Goal: Information Seeking & Learning: Learn about a topic

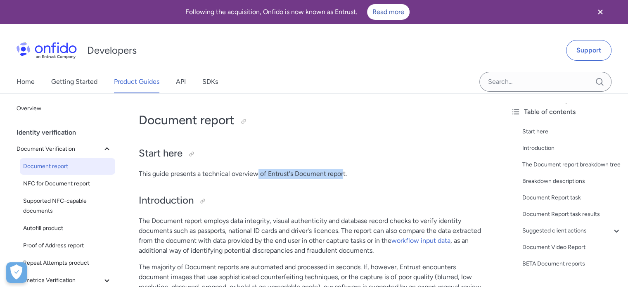
click at [343, 176] on p "This guide presents a technical overview of Entrust's Document report." at bounding box center [313, 174] width 349 height 10
click at [188, 216] on p "The Document report employs data integrity, visual authenticity and database re…" at bounding box center [313, 236] width 349 height 40
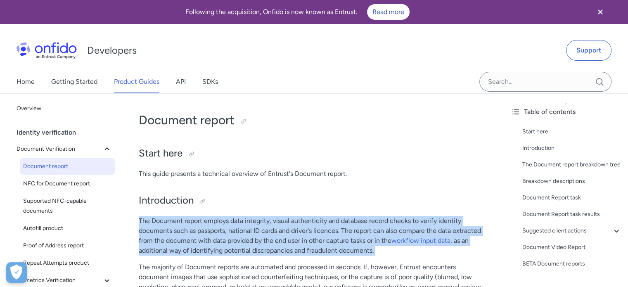
click at [188, 216] on p "The Document report employs data integrity, visual authenticity and database re…" at bounding box center [313, 236] width 349 height 40
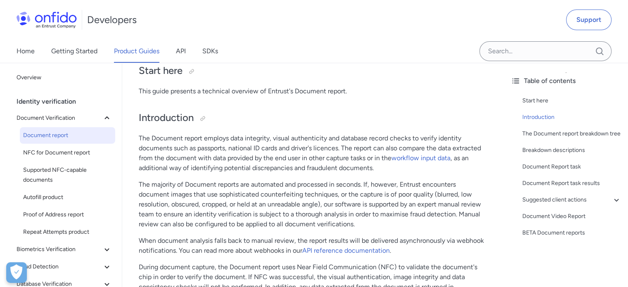
click at [164, 180] on p "The majority of Document reports are automated and processed in seconds. If, ho…" at bounding box center [313, 205] width 349 height 50
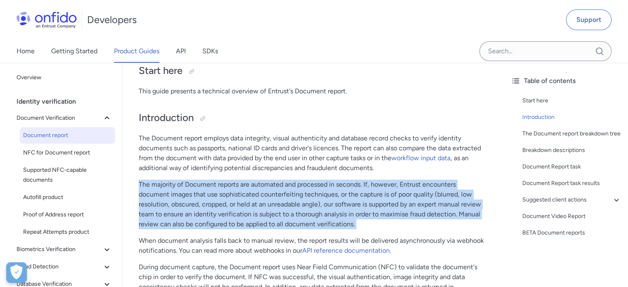
click at [164, 180] on p "The majority of Document reports are automated and processed in seconds. If, ho…" at bounding box center [313, 205] width 349 height 50
click at [156, 198] on p "The majority of Document reports are automated and processed in seconds. If, ho…" at bounding box center [313, 205] width 349 height 50
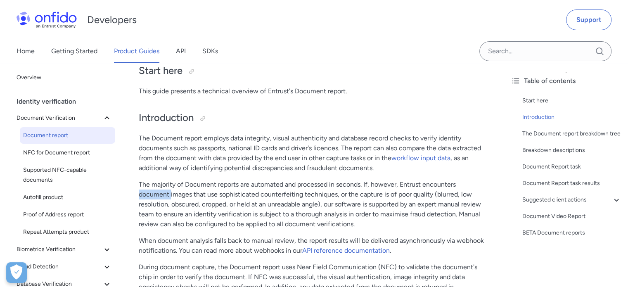
click at [156, 198] on p "The majority of Document reports are automated and processed in seconds. If, ho…" at bounding box center [313, 205] width 349 height 50
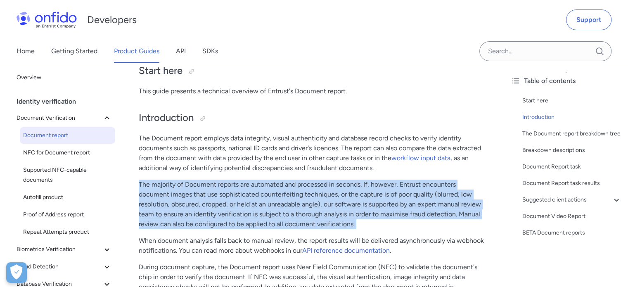
click at [156, 198] on p "The majority of Document reports are automated and processed in seconds. If, ho…" at bounding box center [313, 205] width 349 height 50
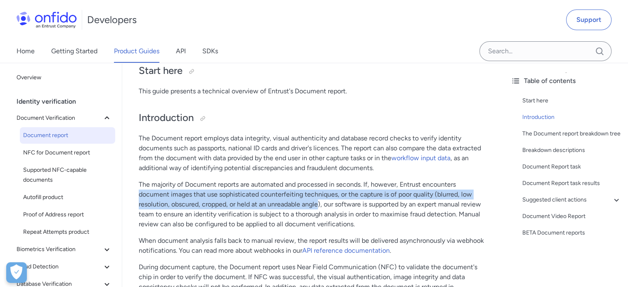
drag, startPoint x: 156, startPoint y: 198, endPoint x: 311, endPoint y: 206, distance: 155.1
click at [311, 206] on p "The majority of Document reports are automated and processed in seconds. If, ho…" at bounding box center [313, 205] width 349 height 50
click at [236, 205] on p "The majority of Document reports are automated and processed in seconds. If, ho…" at bounding box center [313, 205] width 349 height 50
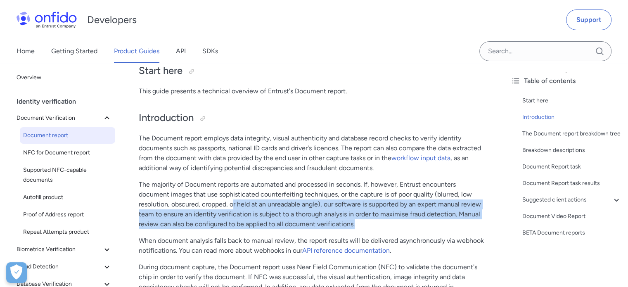
drag, startPoint x: 233, startPoint y: 203, endPoint x: 370, endPoint y: 222, distance: 138.4
click at [370, 222] on p "The majority of Document reports are automated and processed in seconds. If, ho…" at bounding box center [313, 205] width 349 height 50
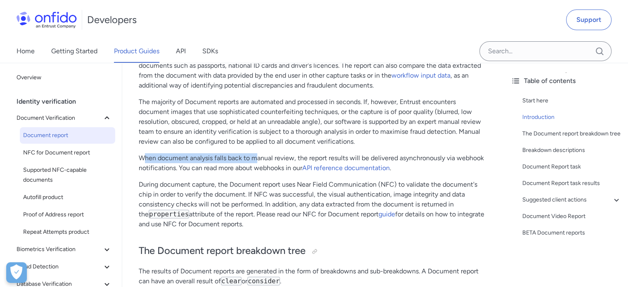
drag, startPoint x: 146, startPoint y: 155, endPoint x: 255, endPoint y: 161, distance: 108.8
click at [255, 161] on p "When document analysis falls back to manual review, the report results will be …" at bounding box center [313, 163] width 349 height 20
click at [145, 165] on p "When document analysis falls back to manual review, the report results will be …" at bounding box center [313, 163] width 349 height 20
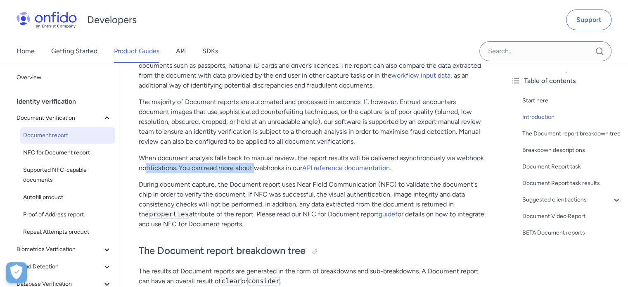
drag, startPoint x: 145, startPoint y: 166, endPoint x: 254, endPoint y: 169, distance: 108.7
click at [254, 169] on p "When document analysis falls back to manual review, the report results will be …" at bounding box center [313, 163] width 349 height 20
click at [157, 186] on p "During document capture, the Document report uses Near Field Communication (NFC…" at bounding box center [313, 205] width 349 height 50
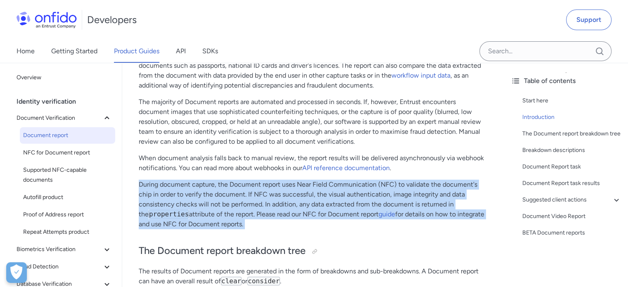
click at [157, 186] on p "During document capture, the Document report uses Near Field Communication (NFC…" at bounding box center [313, 205] width 349 height 50
click at [190, 203] on p "During document capture, the Document report uses Near Field Communication (NFC…" at bounding box center [313, 205] width 349 height 50
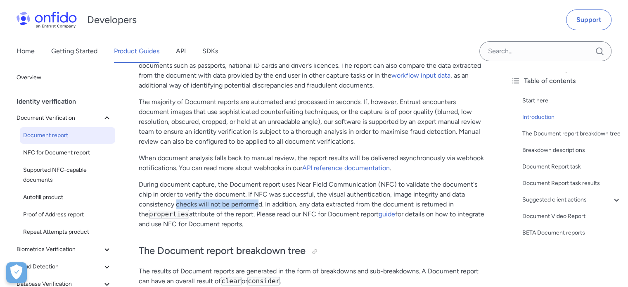
drag, startPoint x: 175, startPoint y: 204, endPoint x: 259, endPoint y: 207, distance: 84.3
click at [259, 207] on p "During document capture, the Document report uses Near Field Communication (NFC…" at bounding box center [313, 205] width 349 height 50
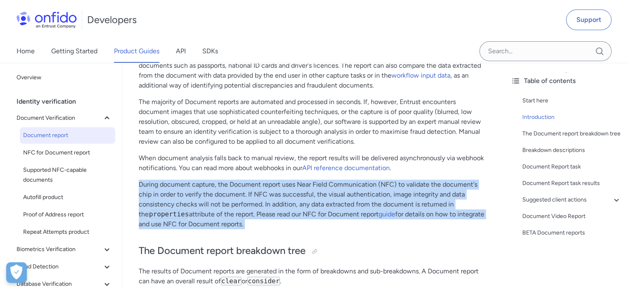
click at [259, 207] on p "During document capture, the Document report uses Near Field Communication (NFC…" at bounding box center [313, 205] width 349 height 50
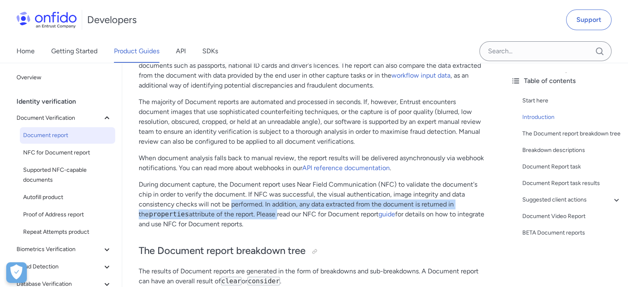
drag, startPoint x: 259, startPoint y: 207, endPoint x: 246, endPoint y: 213, distance: 14.8
click at [246, 213] on p "During document capture, the Document report uses Near Field Communication (NFC…" at bounding box center [313, 205] width 349 height 50
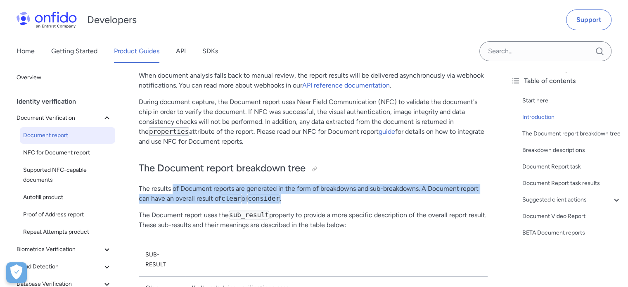
drag, startPoint x: 172, startPoint y: 186, endPoint x: 317, endPoint y: 200, distance: 145.6
click at [328, 202] on p "The results of Document reports are generated in the form of breakdowns and sub…" at bounding box center [313, 194] width 349 height 20
click at [332, 185] on p "The results of Document reports are generated in the form of breakdowns and sub…" at bounding box center [313, 194] width 349 height 20
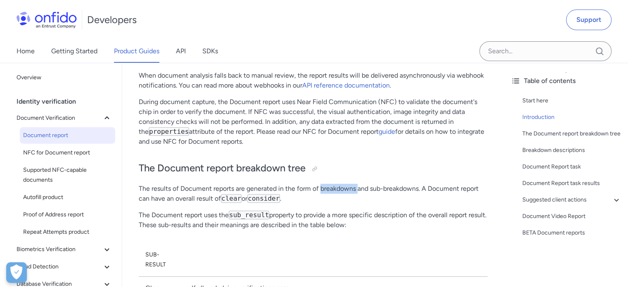
click at [332, 185] on p "The results of Document reports are generated in the form of breakdowns and sub…" at bounding box center [313, 194] width 349 height 20
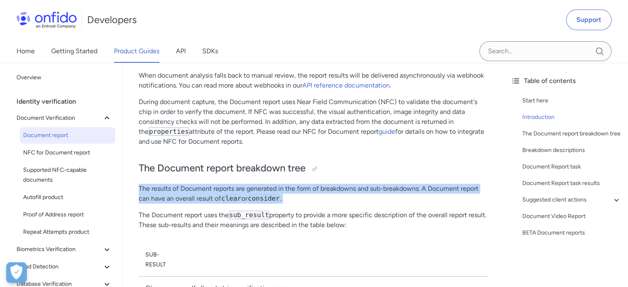
click at [332, 185] on p "The results of Document reports are generated in the form of breakdowns and sub…" at bounding box center [313, 194] width 349 height 20
click at [171, 184] on p "The results of Document reports are generated in the form of breakdowns and sub…" at bounding box center [313, 194] width 349 height 20
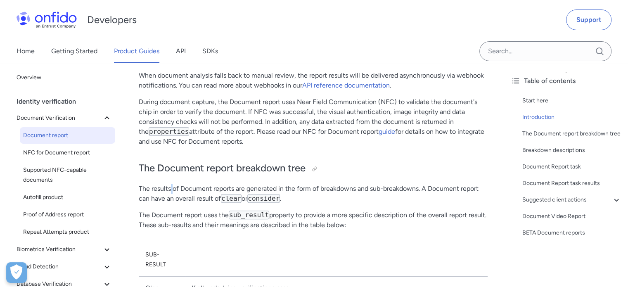
click at [171, 184] on p "The results of Document reports are generated in the form of breakdowns and sub…" at bounding box center [313, 194] width 349 height 20
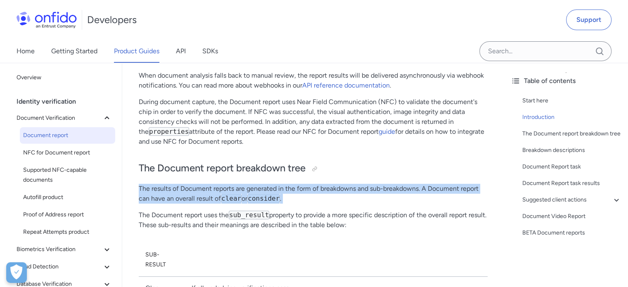
click at [171, 184] on p "The results of Document reports are generated in the form of breakdowns and sub…" at bounding box center [313, 194] width 349 height 20
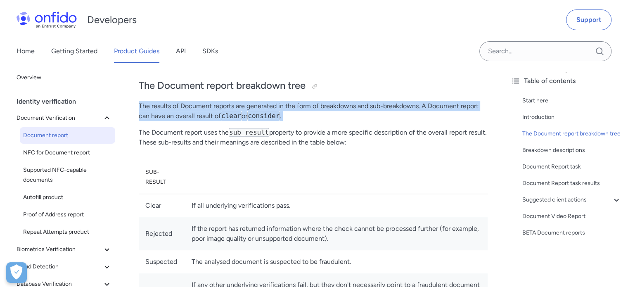
scroll to position [413, 0]
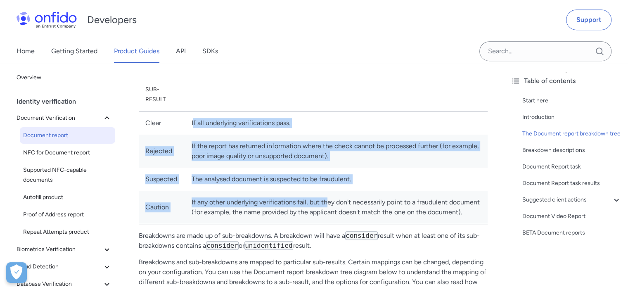
drag, startPoint x: 194, startPoint y: 119, endPoint x: 327, endPoint y: 202, distance: 157.3
click at [327, 202] on tbody "Clear If all underlying verifications pass. Rejected If the report has returned…" at bounding box center [313, 167] width 349 height 113
click at [235, 150] on td "If the report has returned information where the check cannot be processed furt…" at bounding box center [336, 151] width 303 height 33
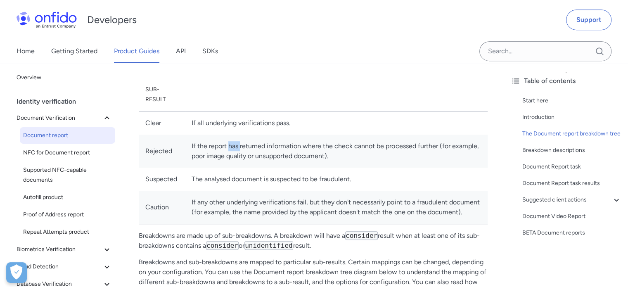
click at [235, 150] on td "If the report has returned information where the check cannot be processed furt…" at bounding box center [336, 151] width 303 height 33
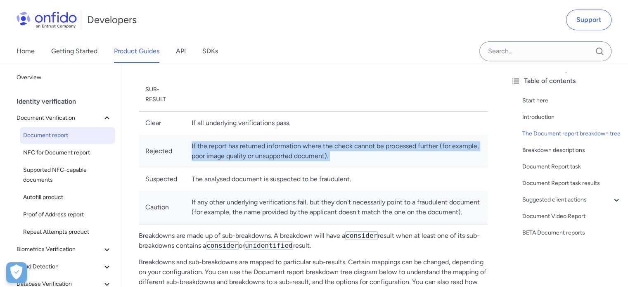
click at [235, 150] on td "If the report has returned information where the check cannot be processed furt…" at bounding box center [336, 151] width 303 height 33
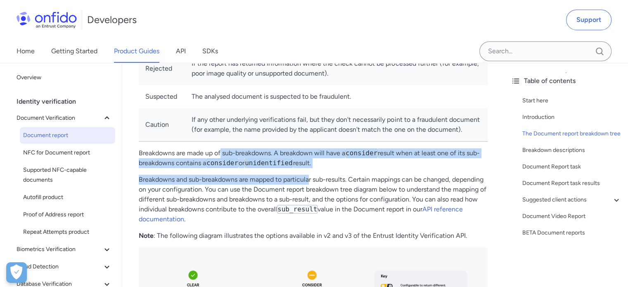
drag, startPoint x: 221, startPoint y: 150, endPoint x: 309, endPoint y: 178, distance: 93.1
click at [239, 180] on p "Breakdowns and sub-breakdowns are mapped to particular sub-results. Certain map…" at bounding box center [313, 200] width 349 height 50
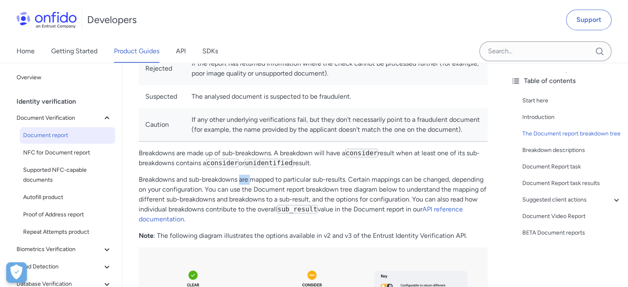
click at [239, 180] on p "Breakdowns and sub-breakdowns are mapped to particular sub-results. Certain map…" at bounding box center [313, 200] width 349 height 50
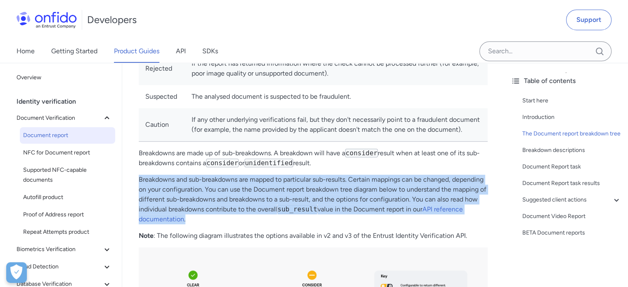
click at [239, 180] on p "Breakdowns and sub-breakdowns are mapped to particular sub-results. Certain map…" at bounding box center [313, 200] width 349 height 50
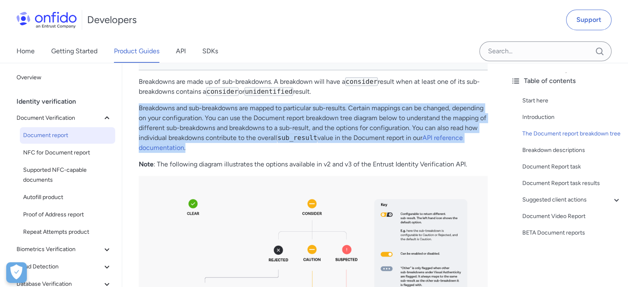
scroll to position [578, 0]
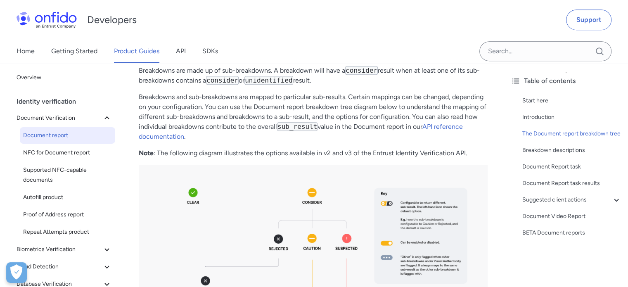
click at [245, 154] on p "Note : The following diagram illustrates the options available in v2 and v3 of …" at bounding box center [313, 153] width 349 height 10
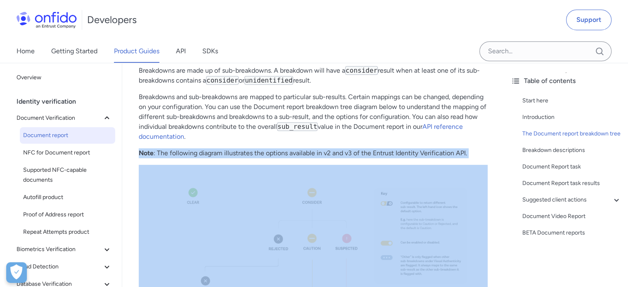
click at [245, 154] on p "Note : The following diagram illustrates the options available in v2 and v3 of …" at bounding box center [313, 153] width 349 height 10
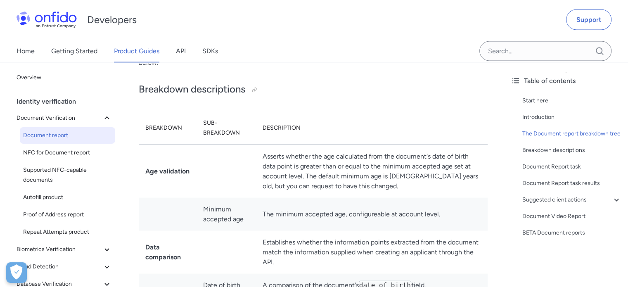
scroll to position [1817, 0]
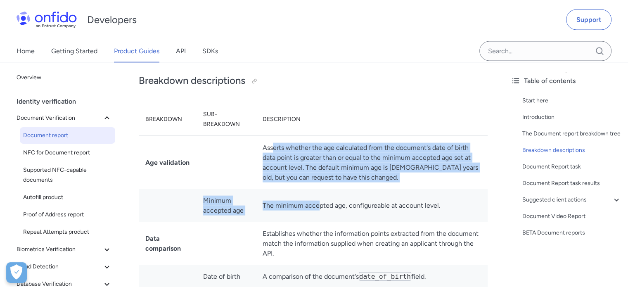
drag, startPoint x: 275, startPoint y: 143, endPoint x: 320, endPoint y: 194, distance: 67.9
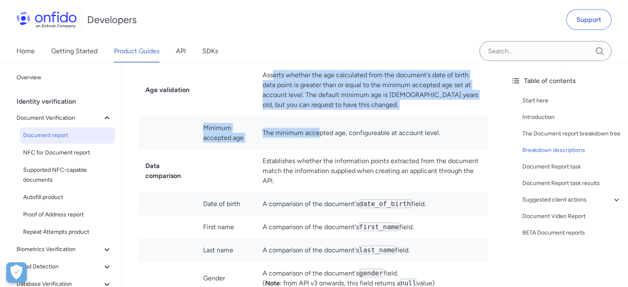
scroll to position [1900, 0]
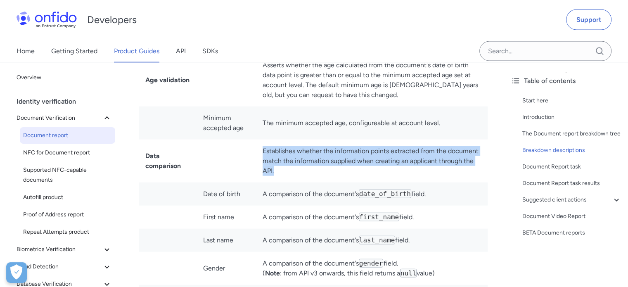
drag, startPoint x: 262, startPoint y: 149, endPoint x: 323, endPoint y: 170, distance: 64.7
click at [323, 170] on td "Establishes whether the information points extracted from the document match th…" at bounding box center [372, 161] width 232 height 43
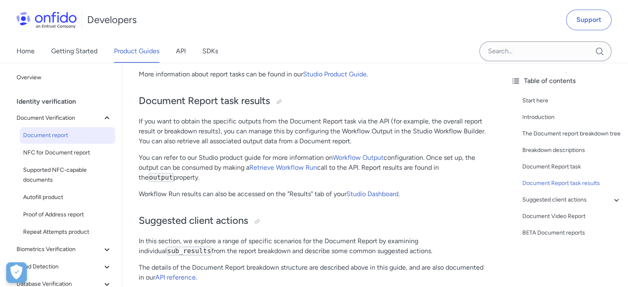
scroll to position [4048, 0]
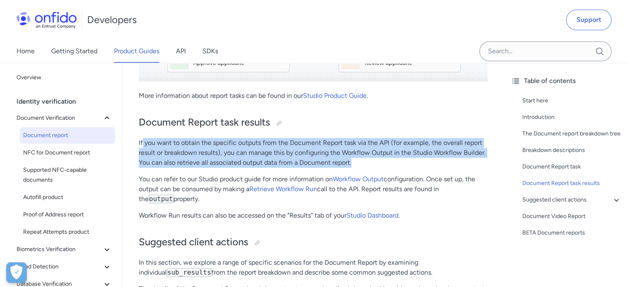
drag, startPoint x: 144, startPoint y: 151, endPoint x: 365, endPoint y: 174, distance: 222.6
click at [363, 168] on p "If you want to obtain the specific outputs from the Document Report task via th…" at bounding box center [313, 153] width 349 height 30
click at [365, 168] on p "If you want to obtain the specific outputs from the Document Report task via th…" at bounding box center [313, 153] width 349 height 30
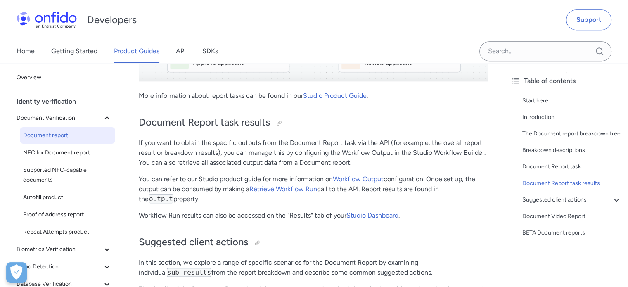
click at [287, 156] on p "If you want to obtain the specific outputs from the Document Report task via th…" at bounding box center [313, 153] width 349 height 30
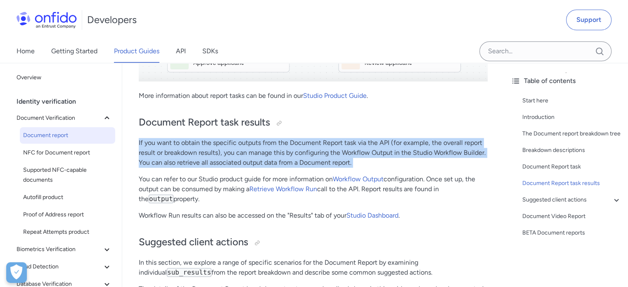
click at [287, 156] on p "If you want to obtain the specific outputs from the Document Report task via th…" at bounding box center [313, 153] width 349 height 30
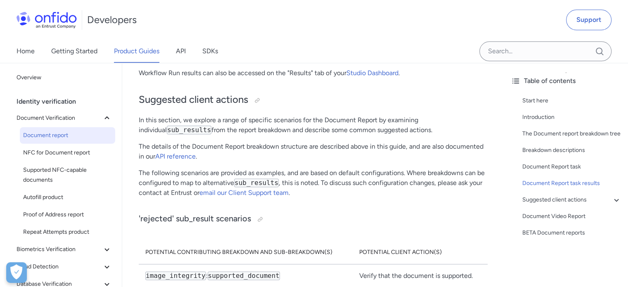
scroll to position [4213, 0]
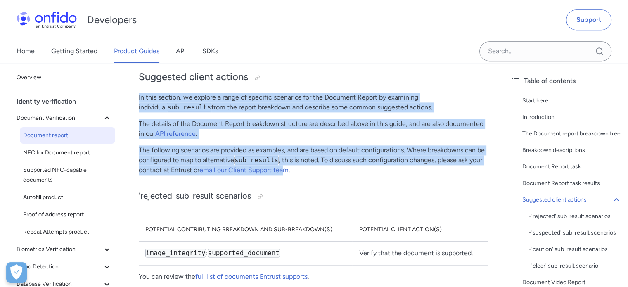
drag, startPoint x: 138, startPoint y: 104, endPoint x: 284, endPoint y: 189, distance: 169.2
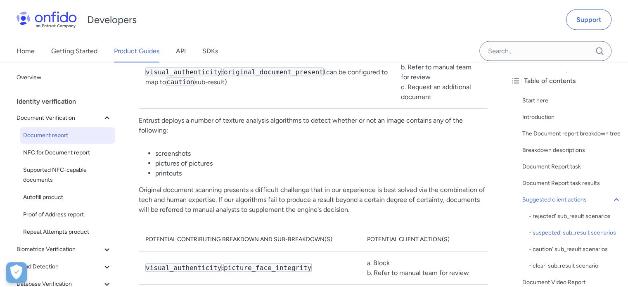
scroll to position [4708, 0]
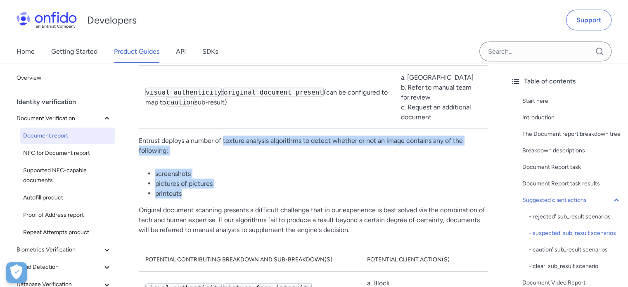
drag, startPoint x: 225, startPoint y: 150, endPoint x: 281, endPoint y: 204, distance: 78.3
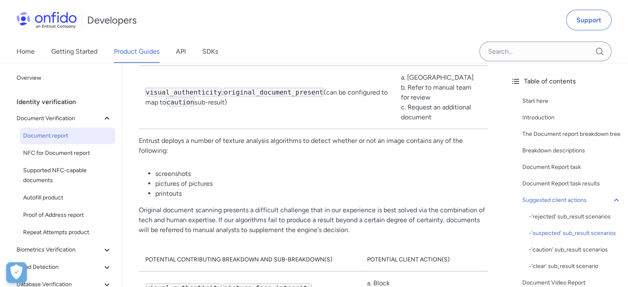
click at [192, 218] on p "Original document scanning presents a difficult challenge that in our experienc…" at bounding box center [313, 220] width 349 height 30
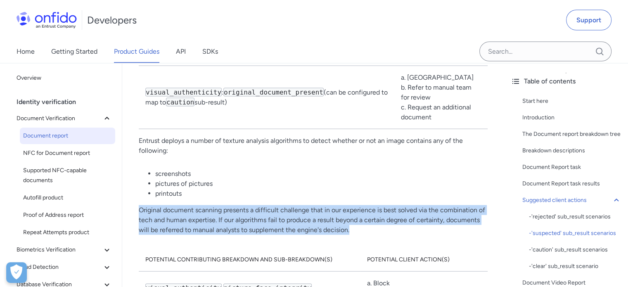
click at [192, 218] on p "Original document scanning presents a difficult challenge that in our experienc…" at bounding box center [313, 220] width 349 height 30
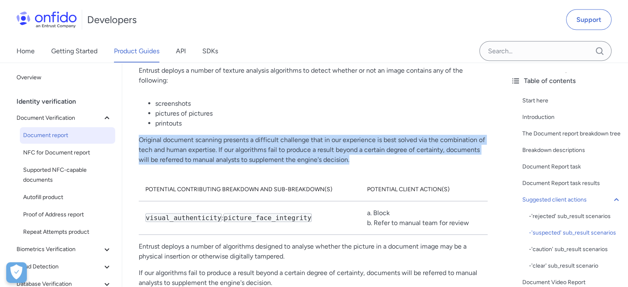
scroll to position [4791, 0]
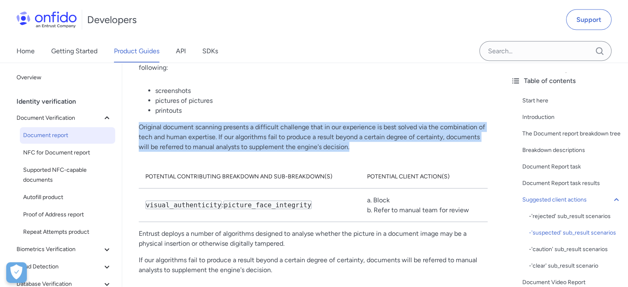
click at [228, 143] on p "Original document scanning presents a difficult challenge that in our experienc…" at bounding box center [313, 137] width 349 height 30
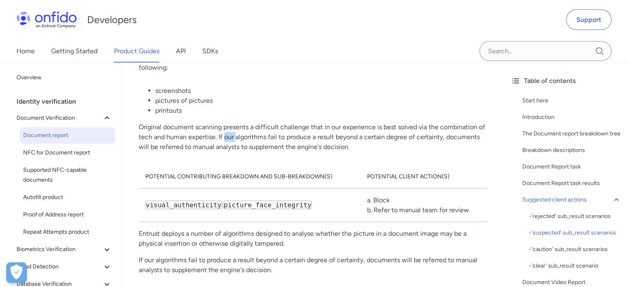
click at [228, 143] on p "Original document scanning presents a difficult challenge that in our experienc…" at bounding box center [313, 137] width 349 height 30
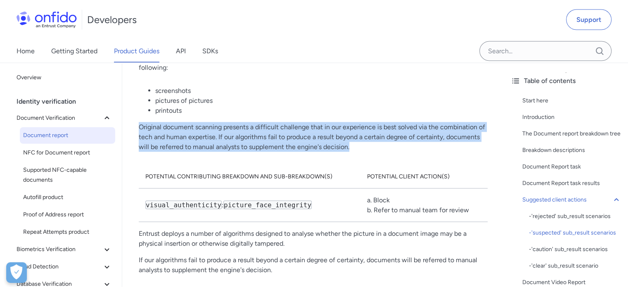
click at [228, 143] on p "Original document scanning presents a difficult challenge that in our experienc…" at bounding box center [313, 137] width 349 height 30
click at [240, 135] on p "Original document scanning presents a difficult challenge that in our experienc…" at bounding box center [313, 137] width 349 height 30
drag, startPoint x: 139, startPoint y: 135, endPoint x: 375, endPoint y: 151, distance: 236.8
click at [375, 151] on p "Original document scanning presents a difficult challenge that in our experienc…" at bounding box center [313, 137] width 349 height 30
copy p "Original document scanning presents a difficult challenge that in our experienc…"
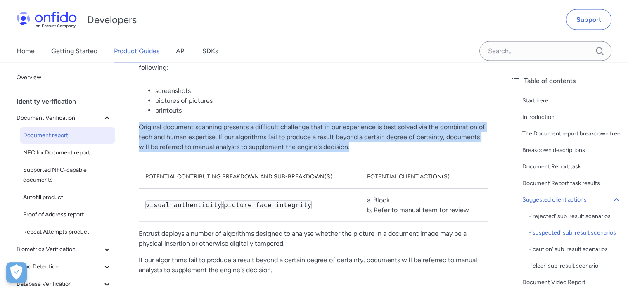
copy p "Original document scanning presents a difficult challenge that in our experienc…"
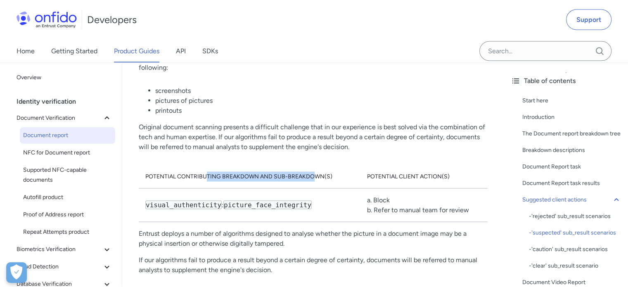
drag, startPoint x: 205, startPoint y: 181, endPoint x: 312, endPoint y: 187, distance: 107.5
click at [312, 187] on th "Potential contributing breakdown and sub-breakdown(s)" at bounding box center [249, 177] width 221 height 24
click at [277, 184] on th "Potential contributing breakdown and sub-breakdown(s)" at bounding box center [249, 177] width 221 height 24
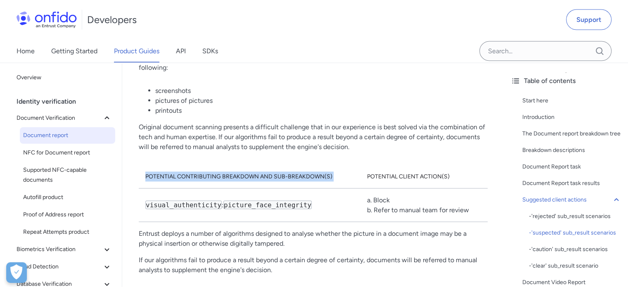
scroll to position [4874, 0]
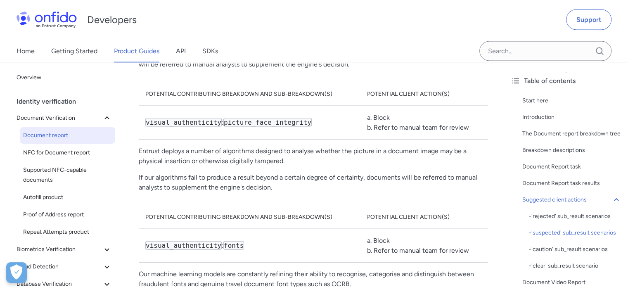
click at [180, 157] on p "Entrust deploys a number of algorithms designed to analyse whether the picture …" at bounding box center [313, 156] width 349 height 20
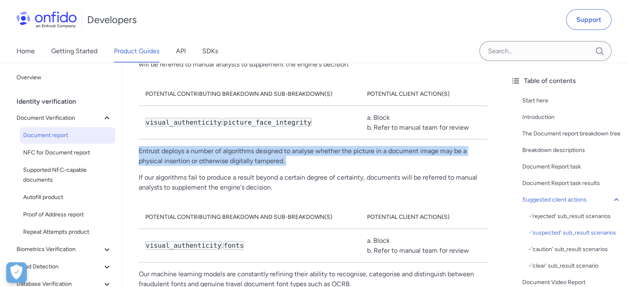
click at [180, 157] on p "Entrust deploys a number of algorithms designed to analyse whether the picture …" at bounding box center [313, 156] width 349 height 20
click at [197, 166] on p "Entrust deploys a number of algorithms designed to analyse whether the picture …" at bounding box center [313, 156] width 349 height 20
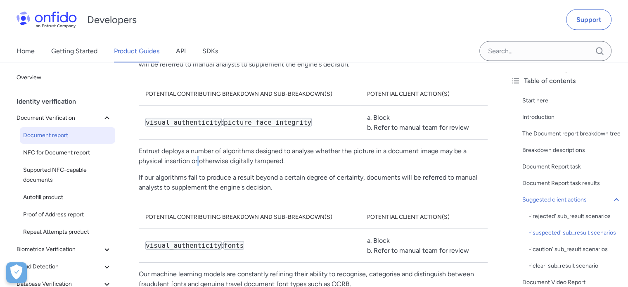
click at [197, 166] on p "Entrust deploys a number of algorithms designed to analyse whether the picture …" at bounding box center [313, 156] width 349 height 20
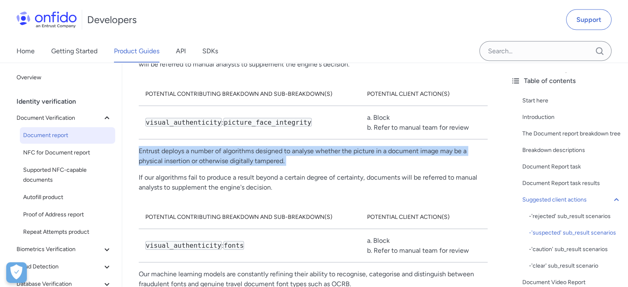
click at [197, 166] on p "Entrust deploys a number of algorithms designed to analyse whether the picture …" at bounding box center [313, 156] width 349 height 20
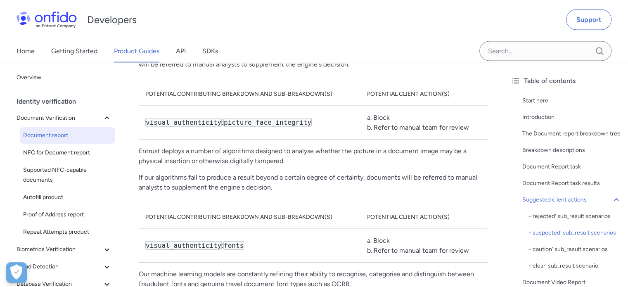
click at [191, 184] on p "If our algorithms fail to produce a result beyond a certain degree of certainty…" at bounding box center [313, 183] width 349 height 20
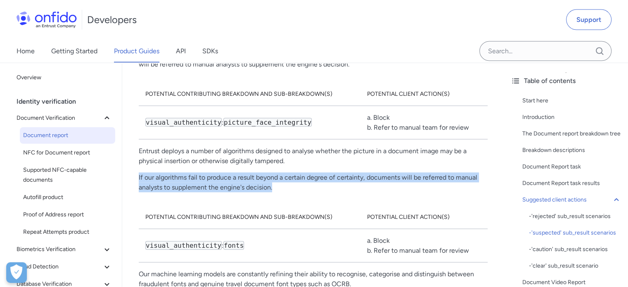
click at [191, 184] on p "If our algorithms fail to produce a result beyond a certain degree of certainty…" at bounding box center [313, 183] width 349 height 20
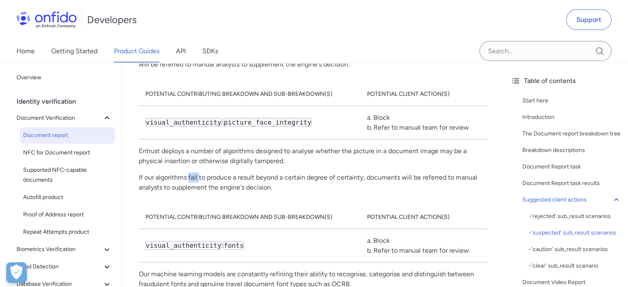
click at [191, 184] on p "If our algorithms fail to produce a result beyond a certain degree of certainty…" at bounding box center [313, 183] width 349 height 20
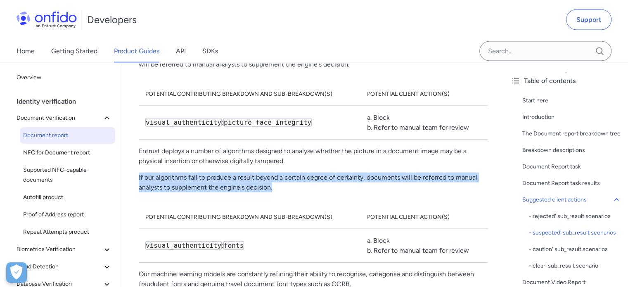
click at [191, 184] on p "If our algorithms fail to produce a result beyond a certain degree of certainty…" at bounding box center [313, 183] width 349 height 20
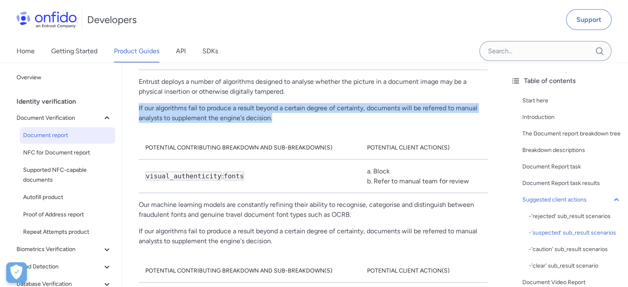
scroll to position [4956, 0]
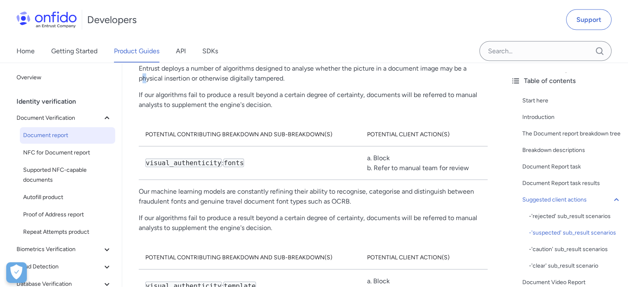
click at [144, 83] on p "Entrust deploys a number of algorithms designed to analyse whether the picture …" at bounding box center [313, 74] width 349 height 20
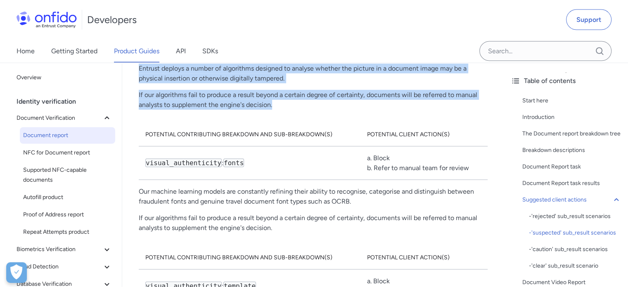
drag, startPoint x: 134, startPoint y: 74, endPoint x: 298, endPoint y: 117, distance: 169.5
copy div "Entrust deploys a number of algorithms designed to analyse whether the picture …"
click at [165, 207] on p "Our machine learning models are constantly refining their ability to recognise,…" at bounding box center [313, 197] width 349 height 20
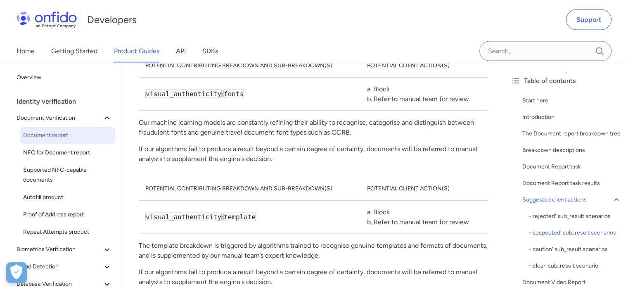
scroll to position [5039, 0]
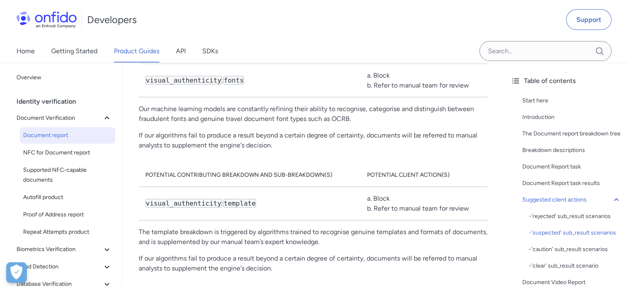
click at [214, 262] on p "If our algorithms fail to produce a result beyond a certain degree of certainty…" at bounding box center [313, 264] width 349 height 20
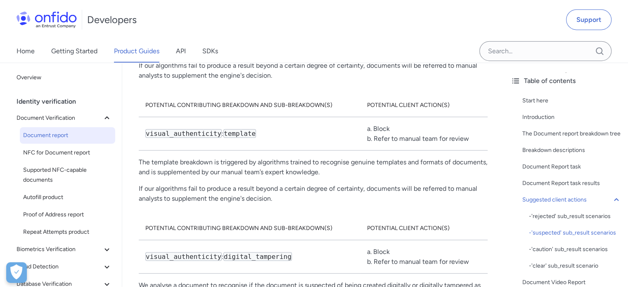
scroll to position [5121, 0]
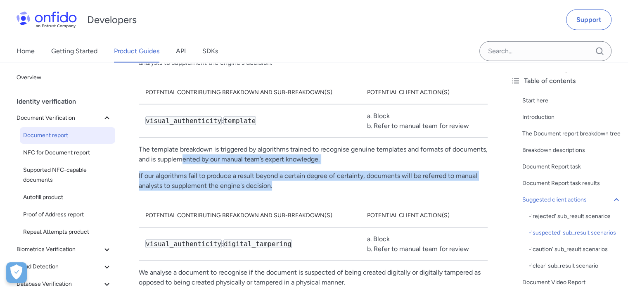
drag, startPoint x: 219, startPoint y: 173, endPoint x: 275, endPoint y: 193, distance: 59.3
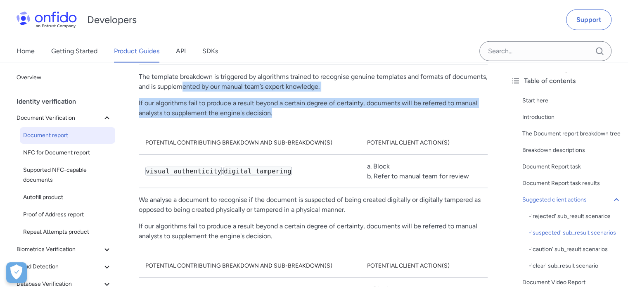
scroll to position [5204, 0]
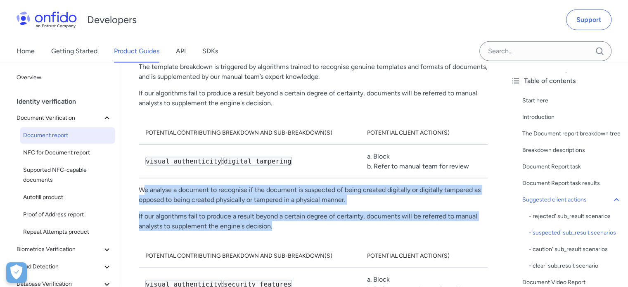
drag, startPoint x: 142, startPoint y: 193, endPoint x: 360, endPoint y: 248, distance: 224.9
click at [235, 205] on p "We analyse a document to recognise if the document is suspected of being create…" at bounding box center [313, 195] width 349 height 20
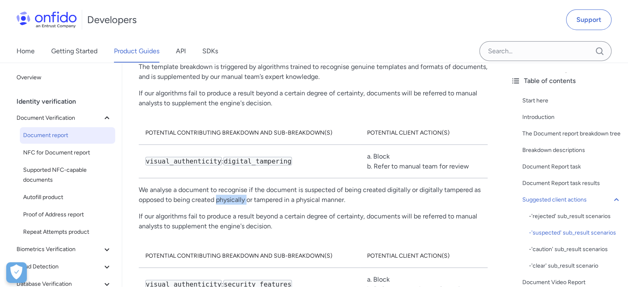
click at [235, 205] on p "We analyse a document to recognise if the document is suspected of being create…" at bounding box center [313, 195] width 349 height 20
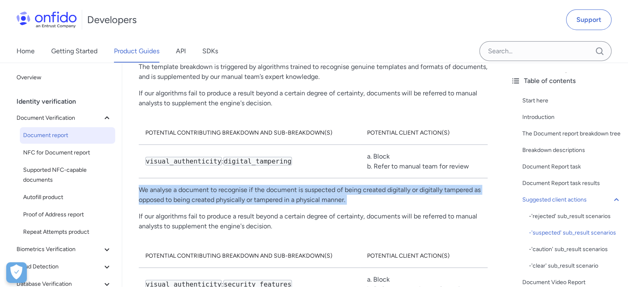
click at [235, 205] on p "We analyse a document to recognise if the document is suspected of being create…" at bounding box center [313, 195] width 349 height 20
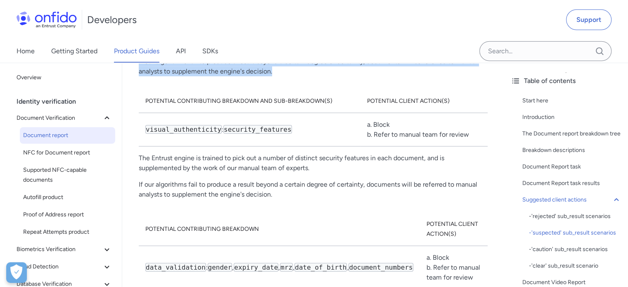
scroll to position [5369, 0]
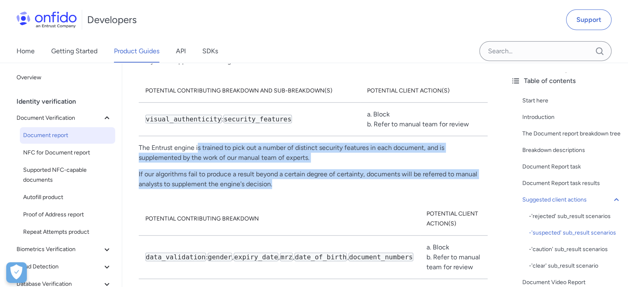
drag, startPoint x: 198, startPoint y: 150, endPoint x: 273, endPoint y: 190, distance: 84.3
click at [260, 177] on p "If our algorithms fail to produce a result beyond a certain degree of certainty…" at bounding box center [313, 179] width 349 height 20
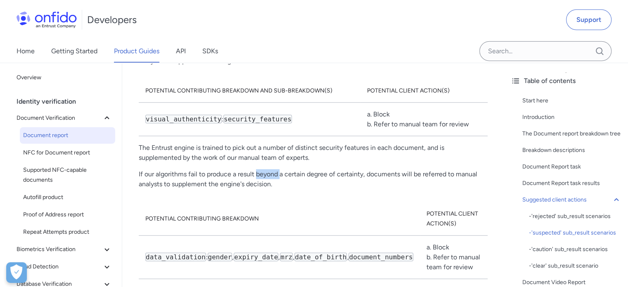
click at [260, 177] on p "If our algorithms fail to produce a result beyond a certain degree of certainty…" at bounding box center [313, 179] width 349 height 20
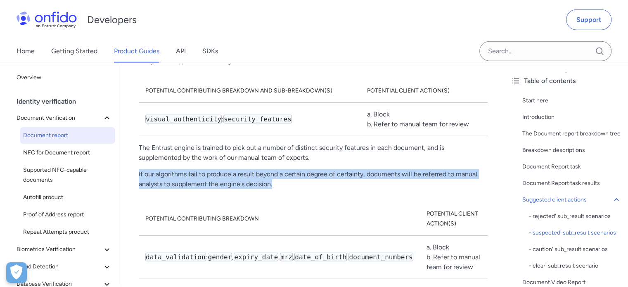
click at [260, 177] on p "If our algorithms fail to produce a result beyond a certain degree of certainty…" at bounding box center [313, 179] width 349 height 20
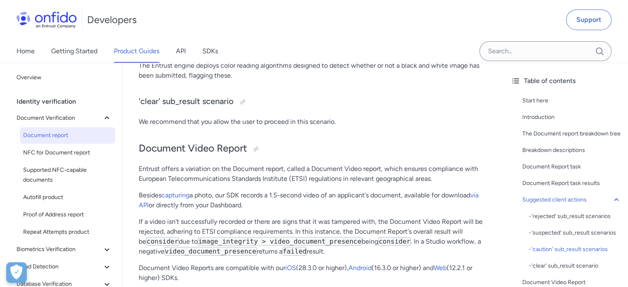
scroll to position [6030, 0]
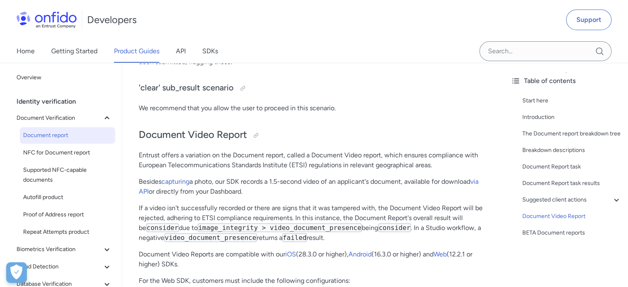
drag, startPoint x: 144, startPoint y: 149, endPoint x: 301, endPoint y: 186, distance: 161.3
click at [253, 184] on p "Besides capturing a photo, our SDK records a 1.5-second video of an applicant's…" at bounding box center [313, 187] width 349 height 20
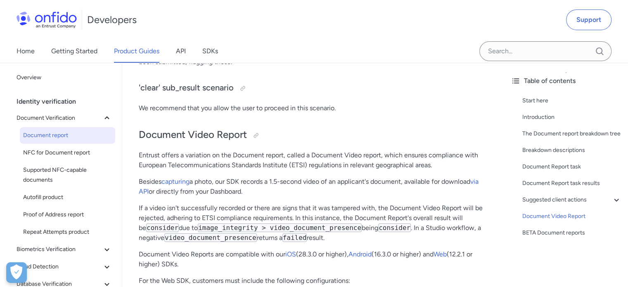
click at [195, 184] on p "Besides capturing a photo, our SDK records a 1.5-second video of an applicant's…" at bounding box center [313, 187] width 349 height 20
click at [195, 188] on p "Besides capturing a photo, our SDK records a 1.5-second video of an applicant's…" at bounding box center [313, 187] width 349 height 20
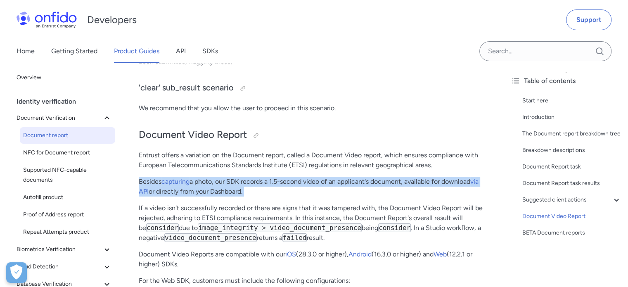
click at [195, 188] on p "Besides capturing a photo, our SDK records a 1.5-second video of an applicant's…" at bounding box center [313, 187] width 349 height 20
click at [281, 180] on p "Besides capturing a photo, our SDK records a 1.5-second video of an applicant's…" at bounding box center [313, 187] width 349 height 20
drag, startPoint x: 280, startPoint y: 180, endPoint x: 311, endPoint y: 188, distance: 32.0
click at [311, 188] on p "Besides capturing a photo, our SDK records a 1.5-second video of an applicant's…" at bounding box center [313, 187] width 349 height 20
click at [221, 188] on p "Besides capturing a photo, our SDK records a 1.5-second video of an applicant's…" at bounding box center [313, 187] width 349 height 20
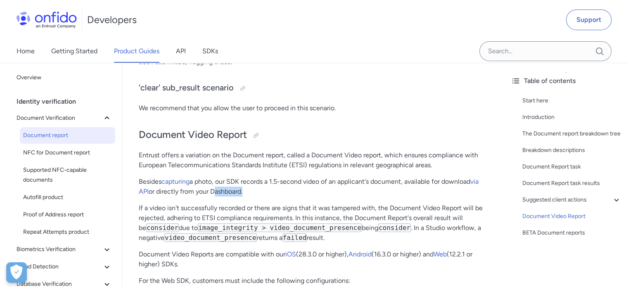
click at [221, 188] on p "Besides capturing a photo, our SDK records a 1.5-second video of an applicant's…" at bounding box center [313, 187] width 349 height 20
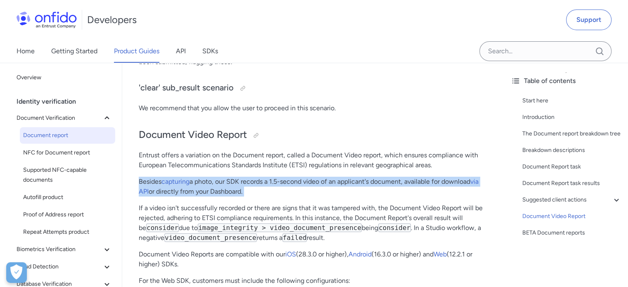
click at [221, 188] on p "Besides capturing a photo, our SDK records a 1.5-second video of an applicant's…" at bounding box center [313, 187] width 349 height 20
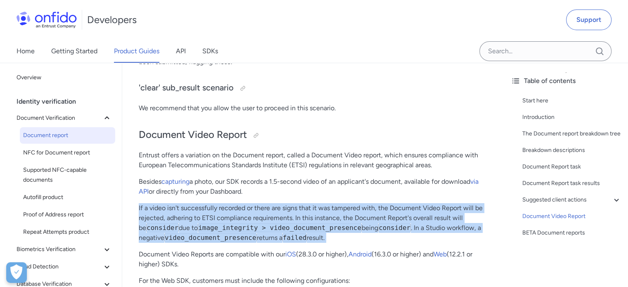
click at [189, 204] on p "If a video isn't successfully recorded or there are signs that it was tampered …" at bounding box center [313, 223] width 349 height 40
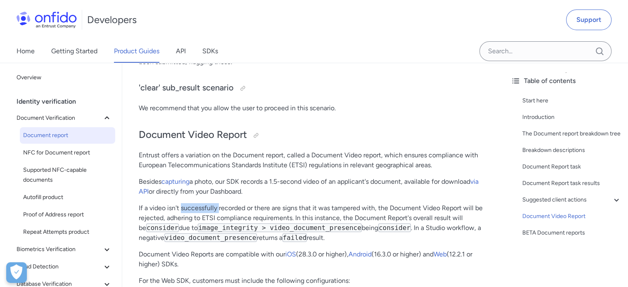
click at [189, 204] on p "If a video isn't successfully recorded or there are signs that it was tampered …" at bounding box center [313, 223] width 349 height 40
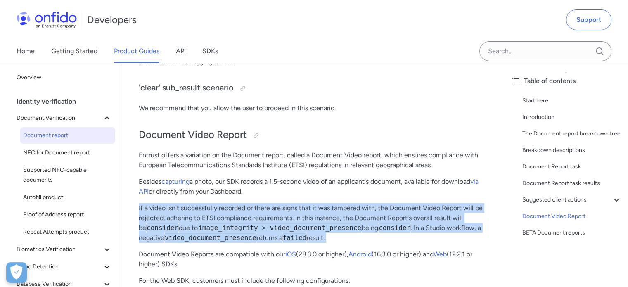
click at [189, 204] on p "If a video isn't successfully recorded or there are signs that it was tampered …" at bounding box center [313, 223] width 349 height 40
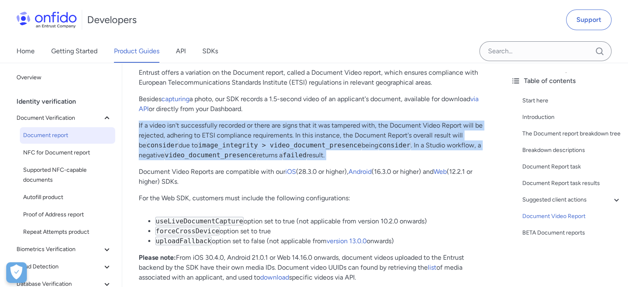
click at [193, 132] on p "If a video isn't successfully recorded or there are signs that it was tampered …" at bounding box center [313, 141] width 349 height 40
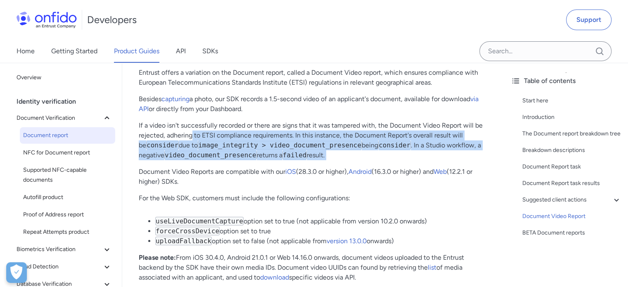
drag, startPoint x: 193, startPoint y: 132, endPoint x: 322, endPoint y: 154, distance: 131.3
click at [322, 154] on p "If a video isn't successfully recorded or there are signs that it was tampered …" at bounding box center [313, 141] width 349 height 40
click at [240, 154] on p "If a video isn't successfully recorded or there are signs that it was tampered …" at bounding box center [313, 141] width 349 height 40
drag, startPoint x: 154, startPoint y: 170, endPoint x: 252, endPoint y: 181, distance: 98.2
click at [252, 181] on p "Document Video Reports are compatible with our iOS (28.3.0 or higher), Android …" at bounding box center [313, 177] width 349 height 20
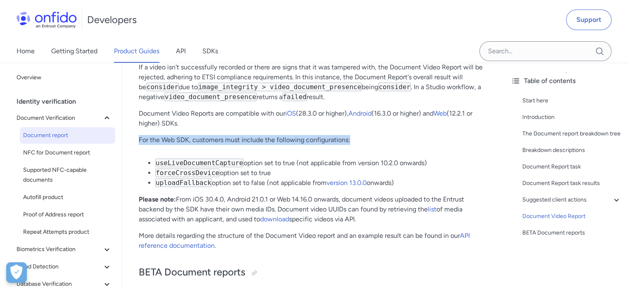
scroll to position [6195, 0]
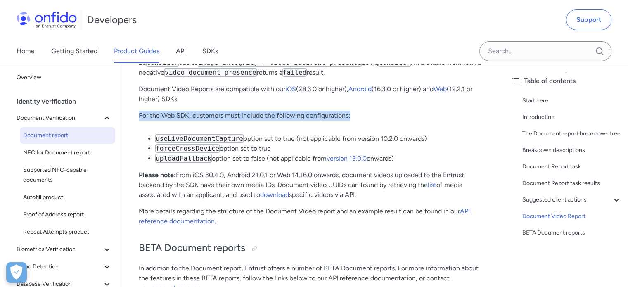
drag, startPoint x: 139, startPoint y: 174, endPoint x: 392, endPoint y: 202, distance: 253.9
click at [259, 178] on p "Please note: From iOS 30.4.0, Android 21.0.1 or Web 14.16.0 onwards, document v…" at bounding box center [313, 185] width 349 height 30
drag, startPoint x: 271, startPoint y: 182, endPoint x: 365, endPoint y: 192, distance: 95.1
click at [365, 192] on p "Please note: From iOS 30.4.0, Android 21.0.1 or Web 14.16.0 onwards, document v…" at bounding box center [313, 185] width 349 height 30
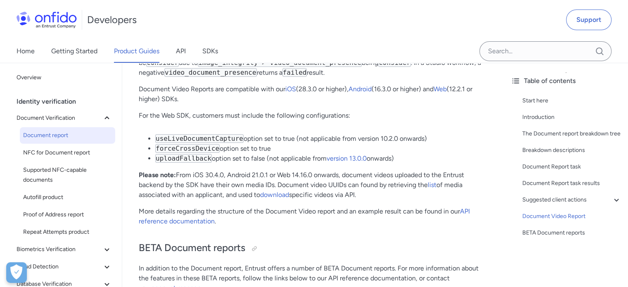
click at [241, 223] on p "More details regarding the structure of the Document Video report and an exampl…" at bounding box center [313, 217] width 349 height 20
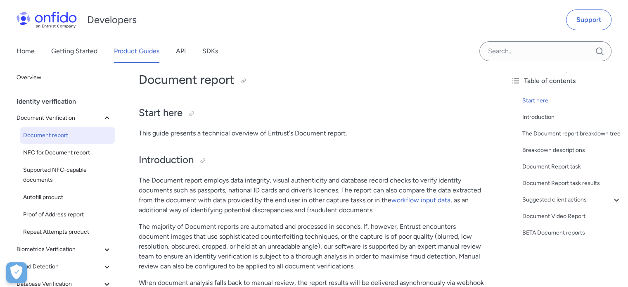
scroll to position [206, 0]
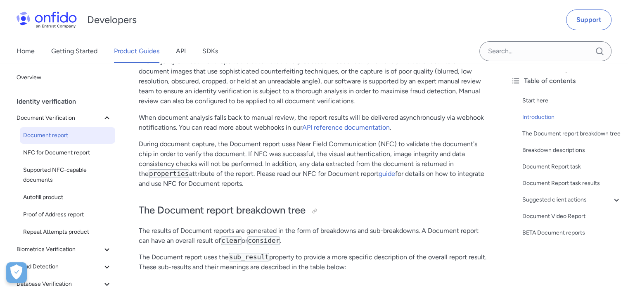
drag, startPoint x: 143, startPoint y: 147, endPoint x: 292, endPoint y: 180, distance: 152.8
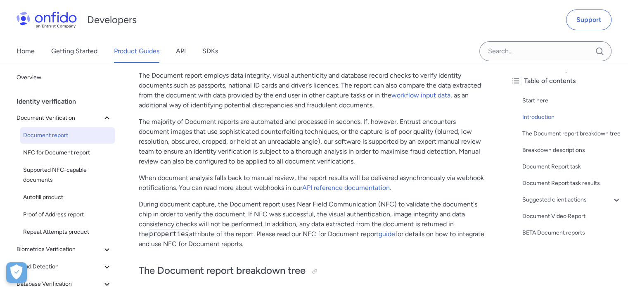
scroll to position [123, 0]
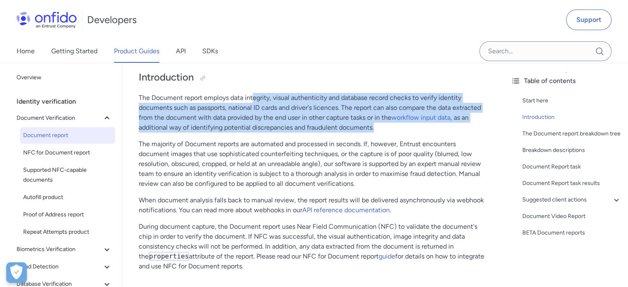
drag, startPoint x: 252, startPoint y: 95, endPoint x: 383, endPoint y: 131, distance: 136.5
click at [383, 131] on p "The Document report employs data integrity, visual authenticity and database re…" at bounding box center [313, 113] width 349 height 40
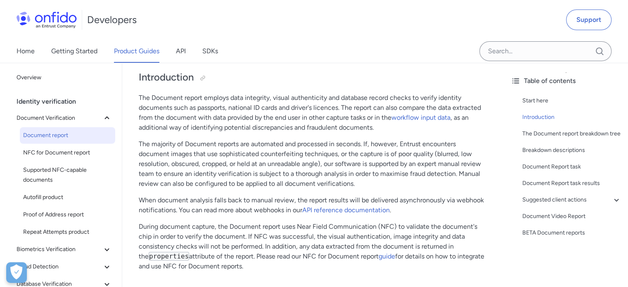
click at [145, 145] on p "The majority of Document reports are automated and processed in seconds. If, ho…" at bounding box center [313, 164] width 349 height 50
drag, startPoint x: 140, startPoint y: 142, endPoint x: 303, endPoint y: 147, distance: 162.8
click at [303, 147] on p "The majority of Document reports are automated and processed in seconds. If, ho…" at bounding box center [313, 164] width 349 height 50
click at [304, 146] on p "The majority of Document reports are automated and processed in seconds. If, ho…" at bounding box center [313, 164] width 349 height 50
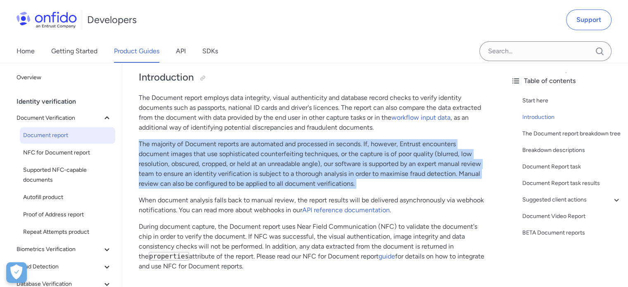
click at [304, 146] on p "The majority of Document reports are automated and processed in seconds. If, ho…" at bounding box center [313, 164] width 349 height 50
click at [245, 151] on p "The majority of Document reports are automated and processed in seconds. If, ho…" at bounding box center [313, 164] width 349 height 50
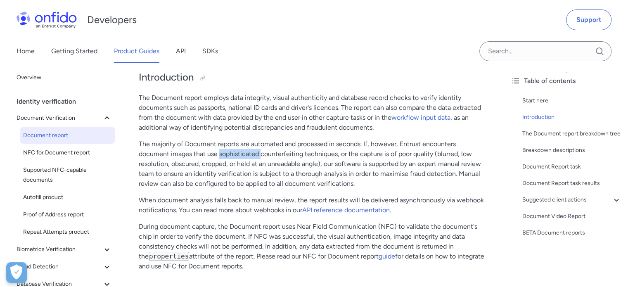
click at [245, 151] on p "The majority of Document reports are automated and processed in seconds. If, ho…" at bounding box center [313, 164] width 349 height 50
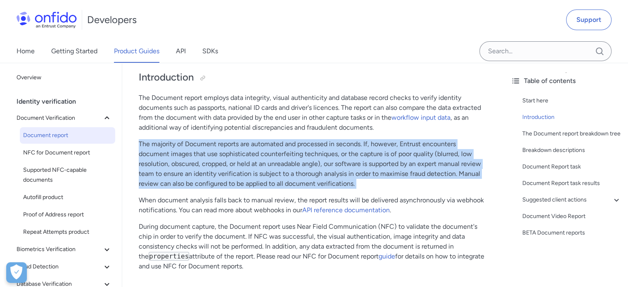
click at [245, 151] on p "The majority of Document reports are automated and processed in seconds. If, ho…" at bounding box center [313, 164] width 349 height 50
click at [160, 149] on p "The majority of Document reports are automated and processed in seconds. If, ho…" at bounding box center [313, 164] width 349 height 50
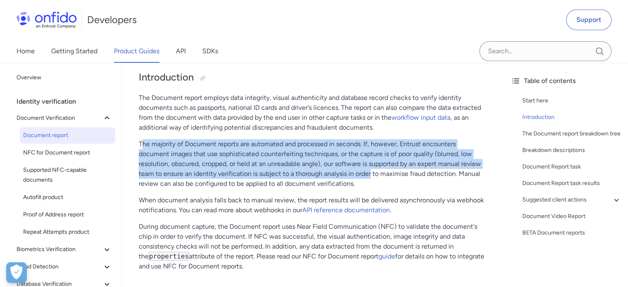
drag, startPoint x: 142, startPoint y: 141, endPoint x: 371, endPoint y: 176, distance: 231.1
click at [371, 176] on p "The majority of Document reports are automated and processed in seconds. If, ho…" at bounding box center [313, 164] width 349 height 50
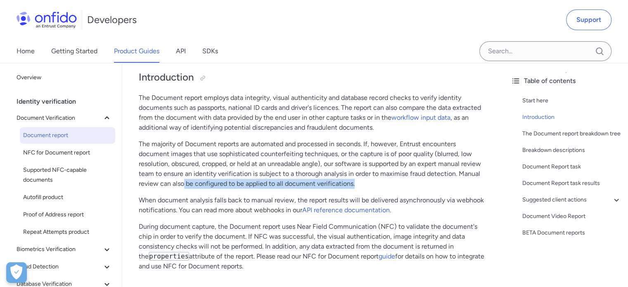
drag, startPoint x: 183, startPoint y: 183, endPoint x: 374, endPoint y: 183, distance: 191.2
click at [374, 183] on p "The majority of Document reports are automated and processed in seconds. If, ho…" at bounding box center [313, 164] width 349 height 50
click at [197, 198] on p "When document analysis falls back to manual review, the report results will be …" at bounding box center [313, 205] width 349 height 20
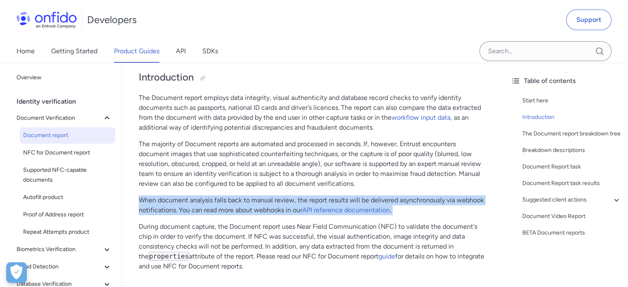
click at [197, 198] on p "When document analysis falls back to manual review, the report results will be …" at bounding box center [313, 205] width 349 height 20
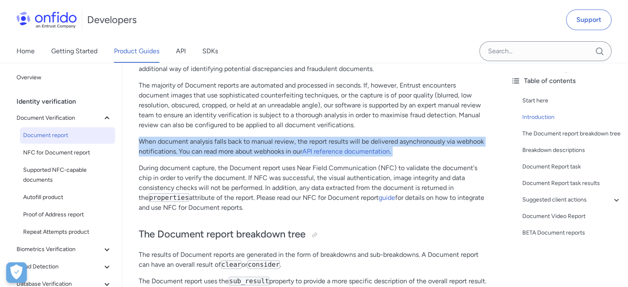
scroll to position [206, 0]
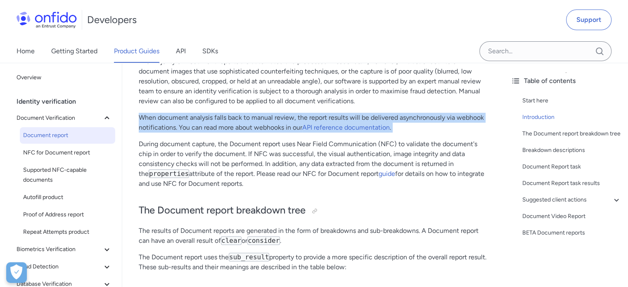
click at [170, 127] on p "When document analysis falls back to manual review, the report results will be …" at bounding box center [313, 123] width 349 height 20
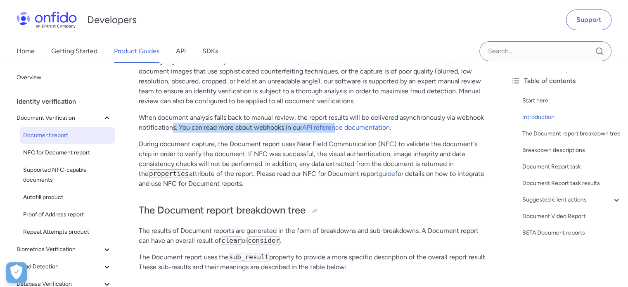
drag, startPoint x: 195, startPoint y: 130, endPoint x: 338, endPoint y: 132, distance: 142.9
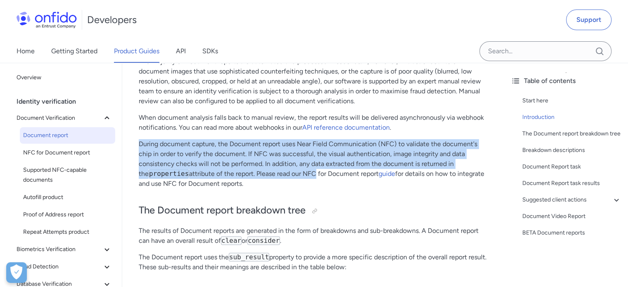
drag, startPoint x: 123, startPoint y: 142, endPoint x: 301, endPoint y: 178, distance: 181.2
click at [301, 178] on p "During document capture, the Document report uses Near Field Communication (NFC…" at bounding box center [313, 164] width 349 height 50
drag, startPoint x: 260, startPoint y: 181, endPoint x: 133, endPoint y: 140, distance: 133.2
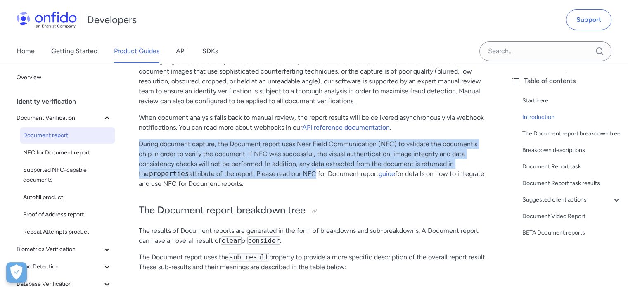
copy p "During document capture, the Document report uses Near Field Communication (NFC…"
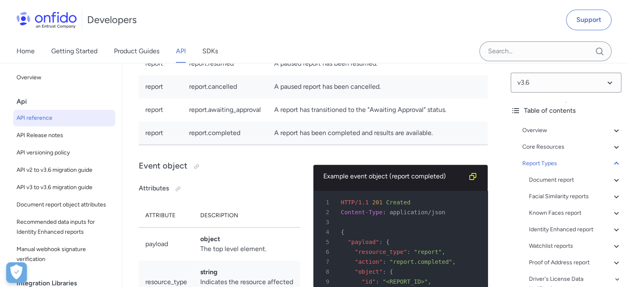
scroll to position [73490, 0]
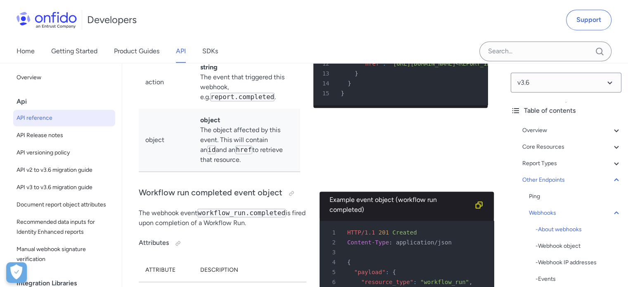
drag, startPoint x: 215, startPoint y: 100, endPoint x: 399, endPoint y: 139, distance: 187.5
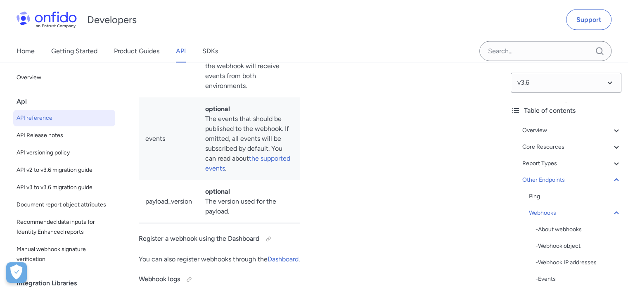
scroll to position [77372, 0]
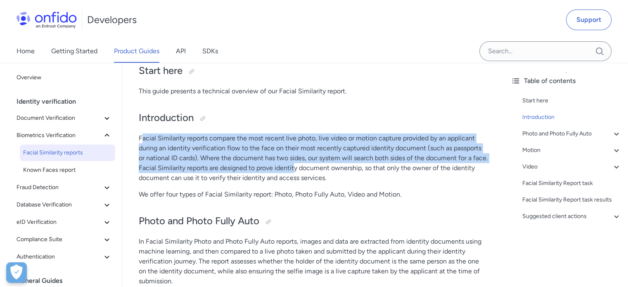
drag, startPoint x: 140, startPoint y: 140, endPoint x: 310, endPoint y: 166, distance: 171.8
click at [310, 166] on p "Facial Similarity reports compare the most recent live photo, live video or mot…" at bounding box center [313, 158] width 349 height 50
drag, startPoint x: 208, startPoint y: 167, endPoint x: 228, endPoint y: 167, distance: 19.4
click at [208, 167] on p "Facial Similarity reports compare the most recent live photo, live video or mot…" at bounding box center [313, 158] width 349 height 50
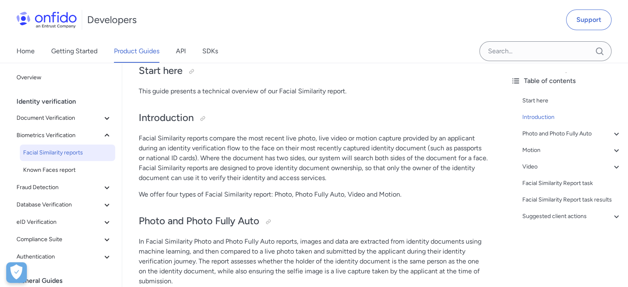
click at [323, 169] on p "Facial Similarity reports compare the most recent live photo, live video or mot…" at bounding box center [313, 158] width 349 height 50
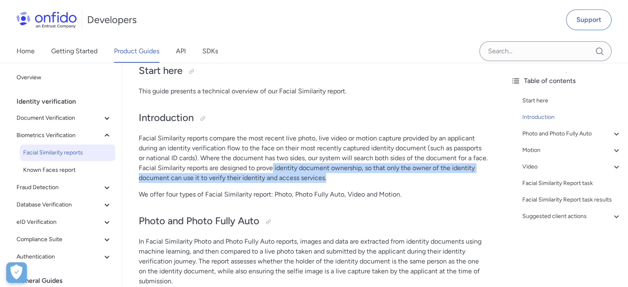
drag, startPoint x: 290, startPoint y: 168, endPoint x: 359, endPoint y: 181, distance: 70.7
click at [359, 181] on p "Facial Similarity reports compare the most recent live photo, live video or mot…" at bounding box center [313, 158] width 349 height 50
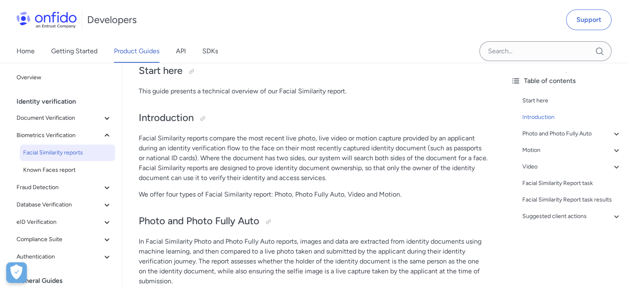
click at [201, 196] on p "We offer four types of Facial Similarity report: Photo, Photo Fully Auto, Video…" at bounding box center [313, 195] width 349 height 10
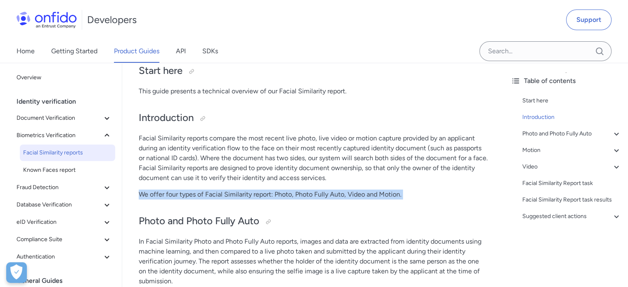
click at [201, 196] on p "We offer four types of Facial Similarity report: Photo, Photo Fully Auto, Video…" at bounding box center [313, 195] width 349 height 10
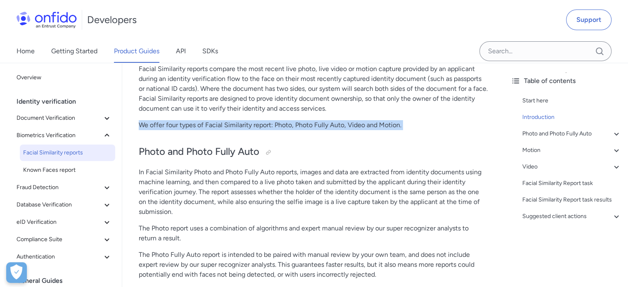
scroll to position [165, 0]
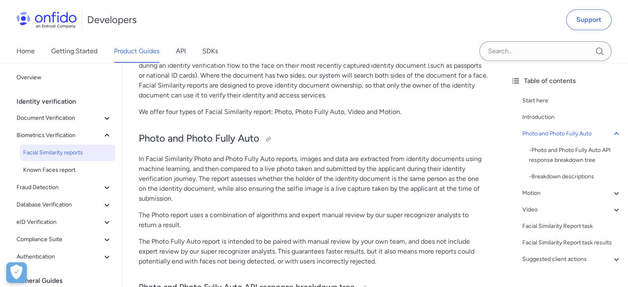
click at [145, 137] on h2 "Photo and Photo Fully Auto" at bounding box center [313, 139] width 349 height 14
click at [152, 161] on p "In Facial Similarity Photo and Photo Fully Auto reports, images and data are ex…" at bounding box center [313, 179] width 349 height 50
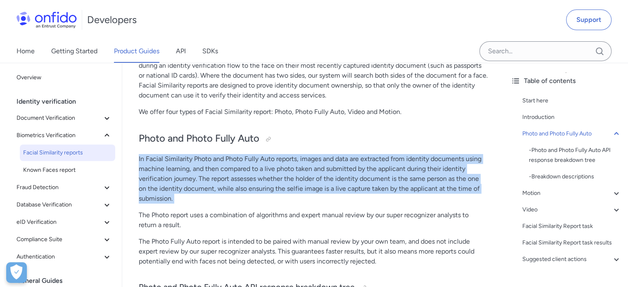
click at [152, 161] on p "In Facial Similarity Photo and Photo Fully Auto reports, images and data are ex…" at bounding box center [313, 179] width 349 height 50
click at [185, 167] on p "In Facial Similarity Photo and Photo Fully Auto reports, images and data are ex…" at bounding box center [313, 179] width 349 height 50
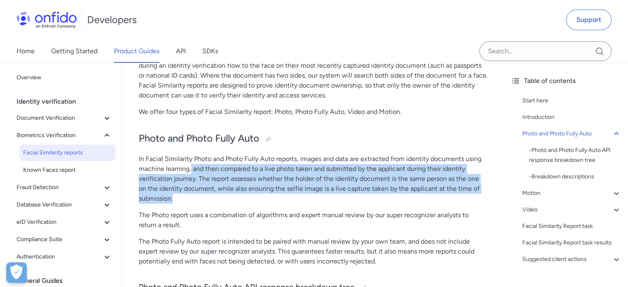
drag, startPoint x: 190, startPoint y: 168, endPoint x: 322, endPoint y: 195, distance: 134.9
click at [323, 195] on p "In Facial Similarity Photo and Photo Fully Auto reports, images and data are ex…" at bounding box center [313, 179] width 349 height 50
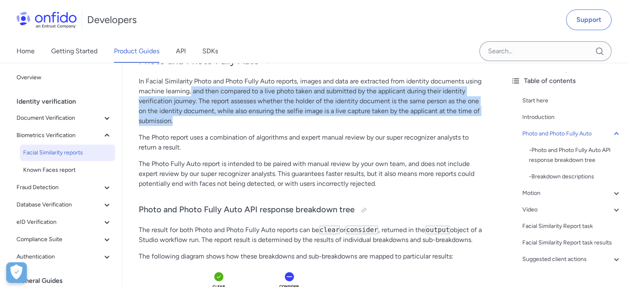
scroll to position [248, 0]
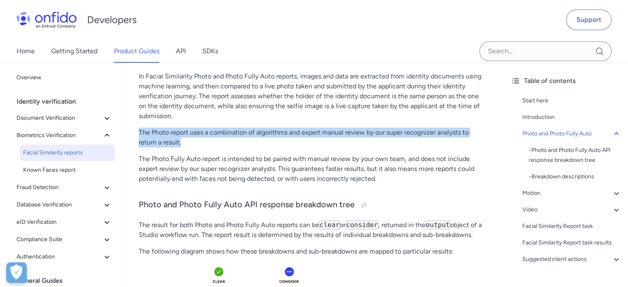
drag, startPoint x: 140, startPoint y: 130, endPoint x: 199, endPoint y: 148, distance: 62.2
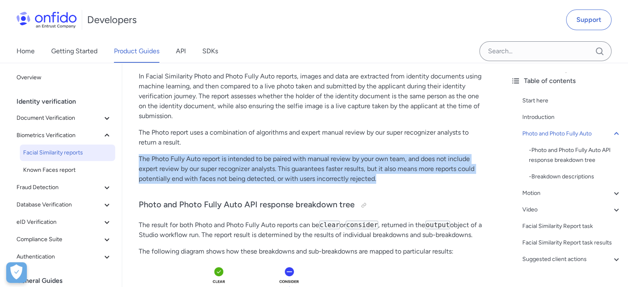
drag, startPoint x: 126, startPoint y: 160, endPoint x: 397, endPoint y: 180, distance: 272.1
click at [219, 157] on p "The Photo Fully Auto report is intended to be paired with manual review by your…" at bounding box center [313, 169] width 349 height 30
drag, startPoint x: 246, startPoint y: 157, endPoint x: 394, endPoint y: 188, distance: 152.0
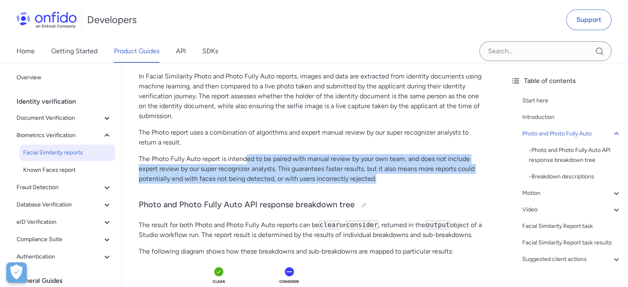
click at [251, 158] on p "The Photo Fully Auto report is intended to be paired with manual review by your…" at bounding box center [313, 169] width 349 height 30
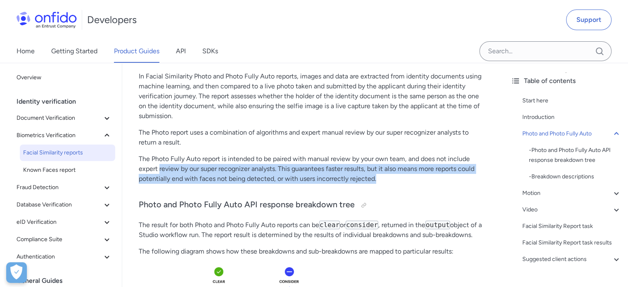
drag, startPoint x: 159, startPoint y: 164, endPoint x: 391, endPoint y: 189, distance: 233.0
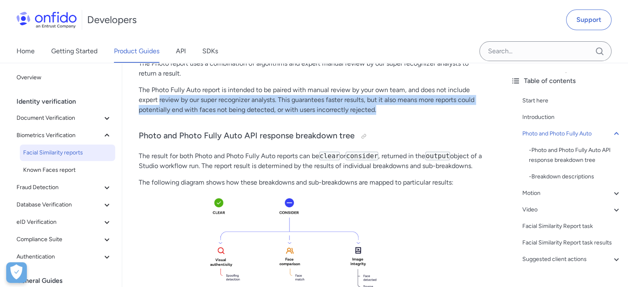
scroll to position [330, 0]
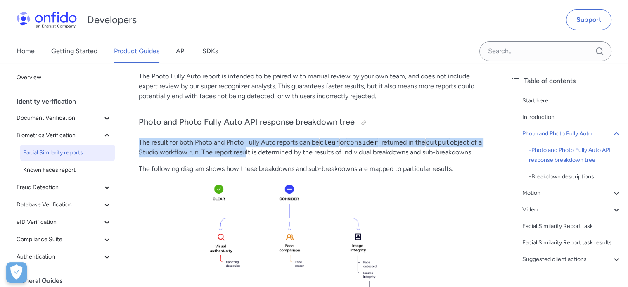
drag, startPoint x: 140, startPoint y: 135, endPoint x: 242, endPoint y: 154, distance: 103.4
click at [242, 154] on p "The result for both Photo and Photo Fully Auto reports can be clear or consider…" at bounding box center [313, 148] width 349 height 20
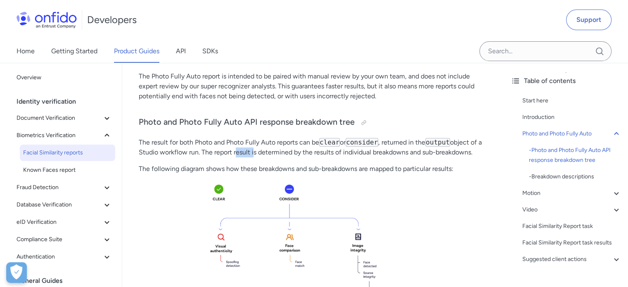
click at [242, 154] on p "The result for both Photo and Photo Fully Auto reports can be clear or consider…" at bounding box center [313, 148] width 349 height 20
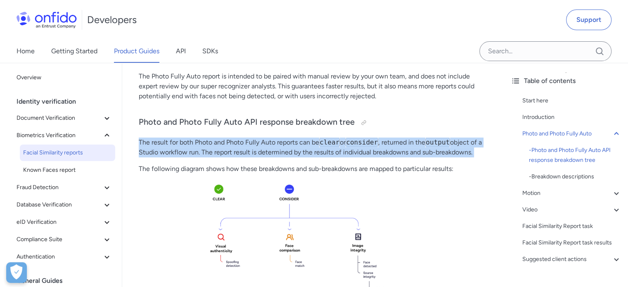
click at [242, 154] on p "The result for both Photo and Photo Fully Auto reports can be clear or consider…" at bounding box center [313, 148] width 349 height 20
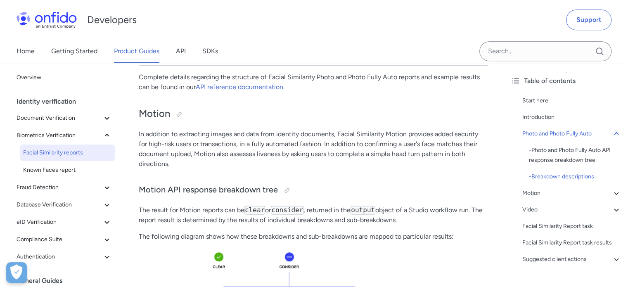
scroll to position [991, 0]
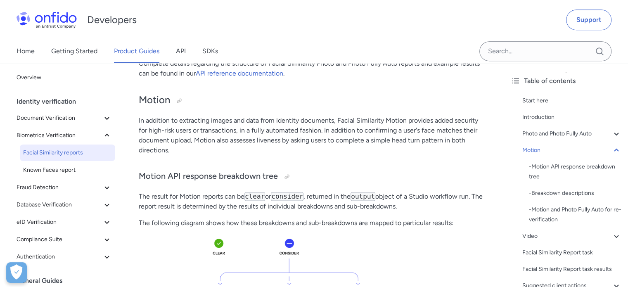
click at [213, 173] on h3 "Motion API response breakdown tree" at bounding box center [313, 176] width 349 height 13
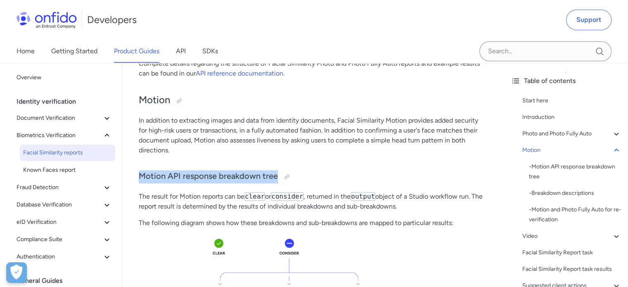
click at [213, 173] on h3 "Motion API response breakdown tree" at bounding box center [313, 176] width 349 height 13
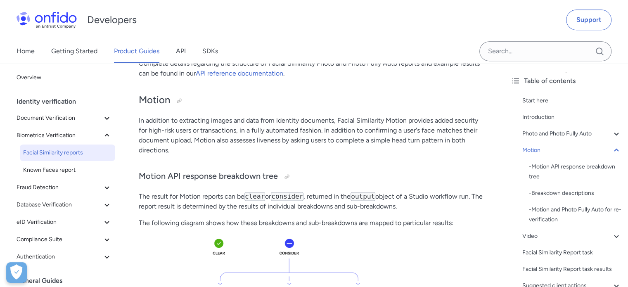
click at [218, 204] on p "The result for Motion reports can be clear or consider , returned in the output…" at bounding box center [313, 202] width 349 height 20
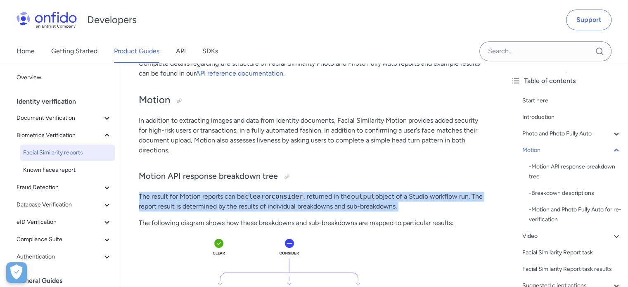
click at [218, 204] on p "The result for Motion reports can be clear or consider , returned in the output…" at bounding box center [313, 202] width 349 height 20
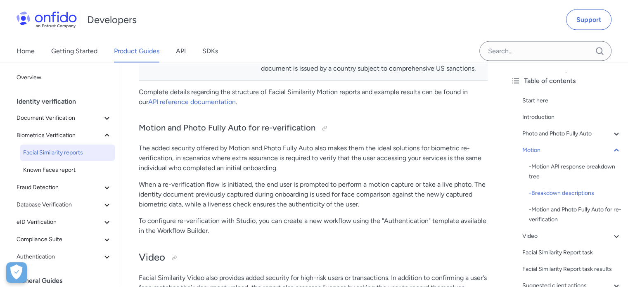
scroll to position [1735, 0]
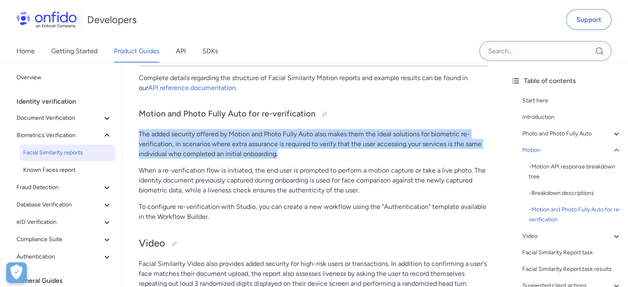
drag, startPoint x: 139, startPoint y: 128, endPoint x: 291, endPoint y: 153, distance: 154.1
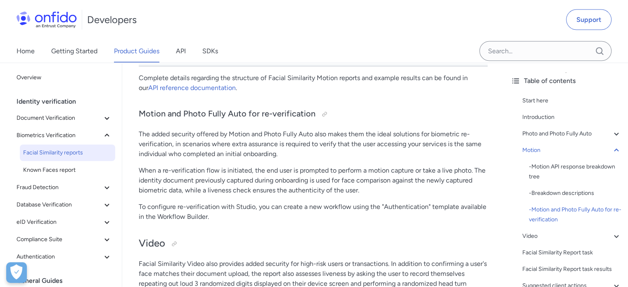
click at [149, 166] on p "When a re-verification flow is initiated, the end user is prompted to perform a…" at bounding box center [313, 181] width 349 height 30
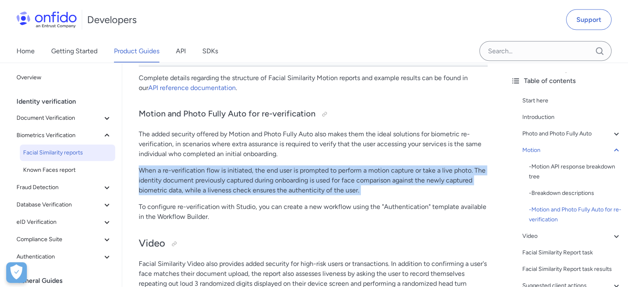
click at [149, 166] on p "When a re-verification flow is initiated, the end user is prompted to perform a…" at bounding box center [313, 181] width 349 height 30
click at [266, 179] on p "When a re-verification flow is initiated, the end user is prompted to perform a…" at bounding box center [313, 181] width 349 height 30
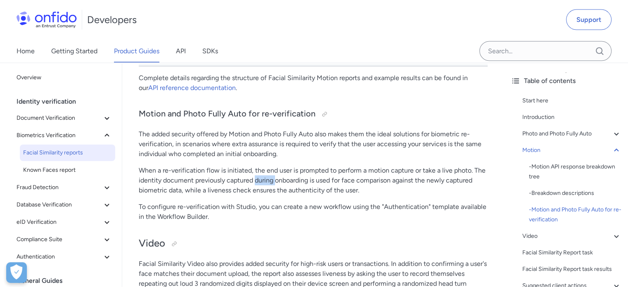
click at [266, 179] on p "When a re-verification flow is initiated, the end user is prompted to perform a…" at bounding box center [313, 181] width 349 height 30
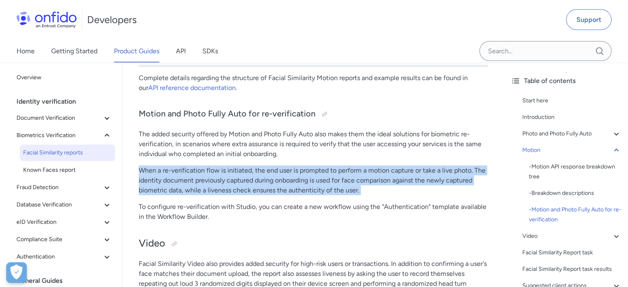
click at [266, 179] on p "When a re-verification flow is initiated, the end user is prompted to perform a…" at bounding box center [313, 181] width 349 height 30
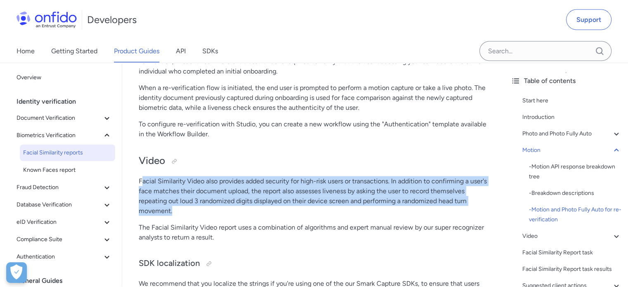
drag, startPoint x: 143, startPoint y: 177, endPoint x: 244, endPoint y: 207, distance: 105.2
click at [244, 207] on p "Facial Similarity Video also provides added security for high-risk users or tra…" at bounding box center [313, 196] width 349 height 40
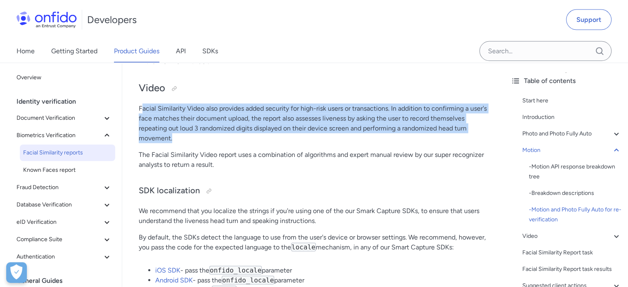
scroll to position [1900, 0]
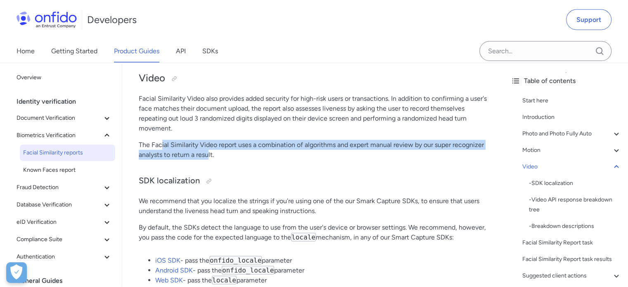
drag, startPoint x: 161, startPoint y: 145, endPoint x: 228, endPoint y: 165, distance: 70.3
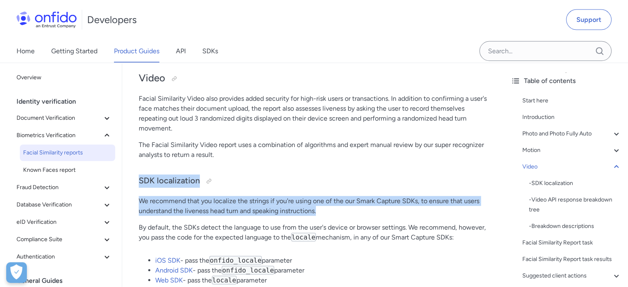
drag, startPoint x: 132, startPoint y: 178, endPoint x: 367, endPoint y: 214, distance: 237.7
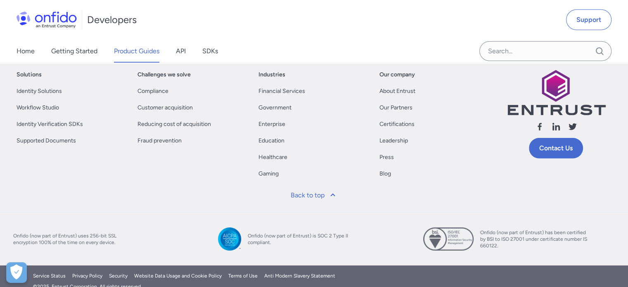
scroll to position [190, 0]
